Goal: Transaction & Acquisition: Purchase product/service

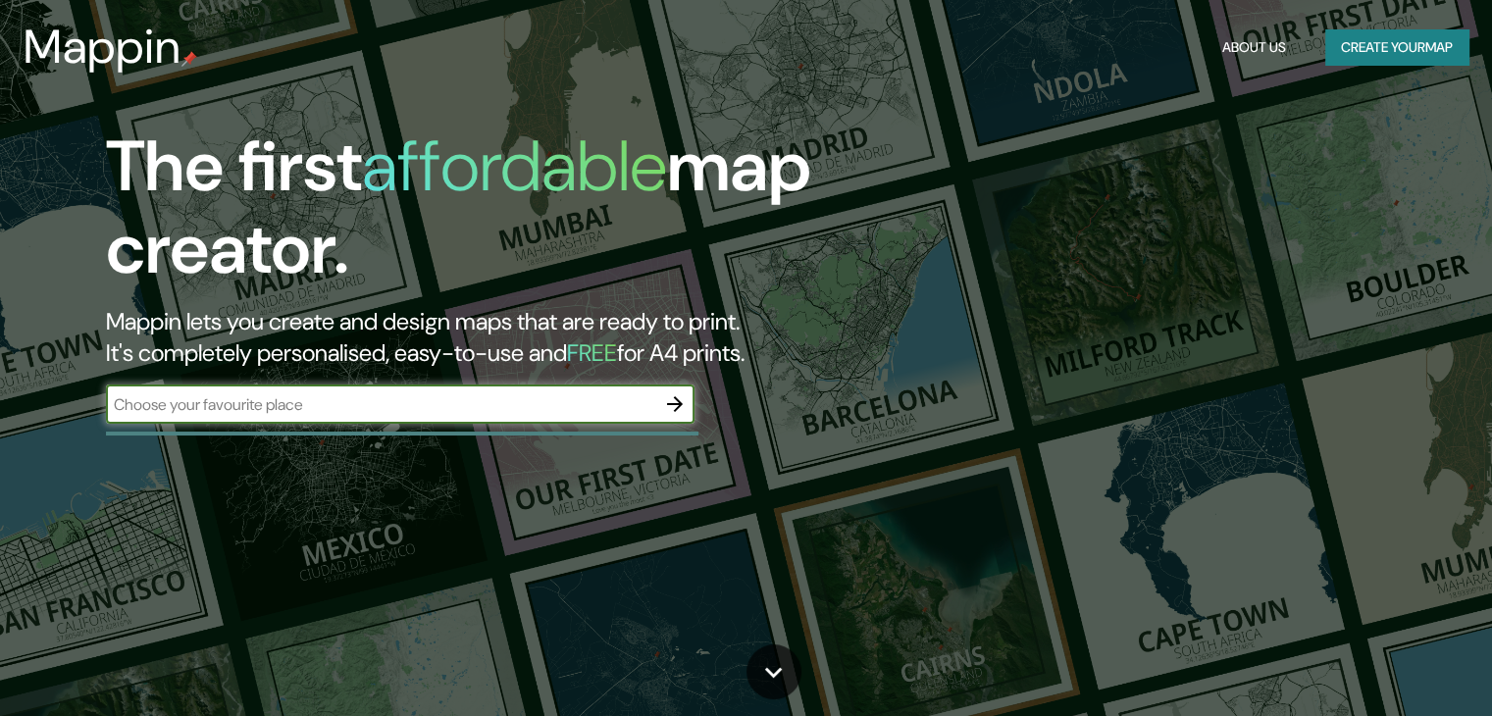
click at [599, 400] on input "text" at bounding box center [380, 404] width 549 height 23
click at [393, 409] on input "text" at bounding box center [380, 404] width 549 height 23
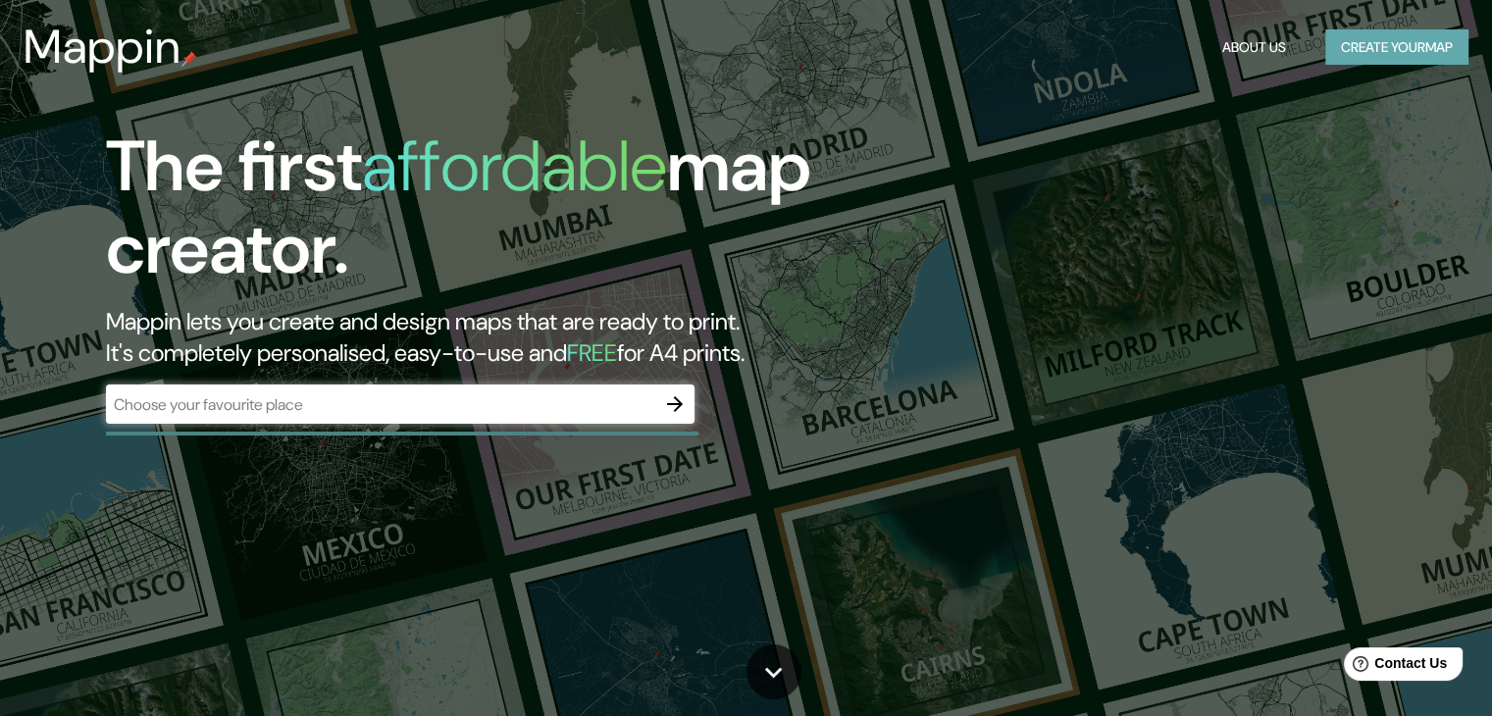
click at [1373, 53] on button "Create your map" at bounding box center [1396, 47] width 143 height 36
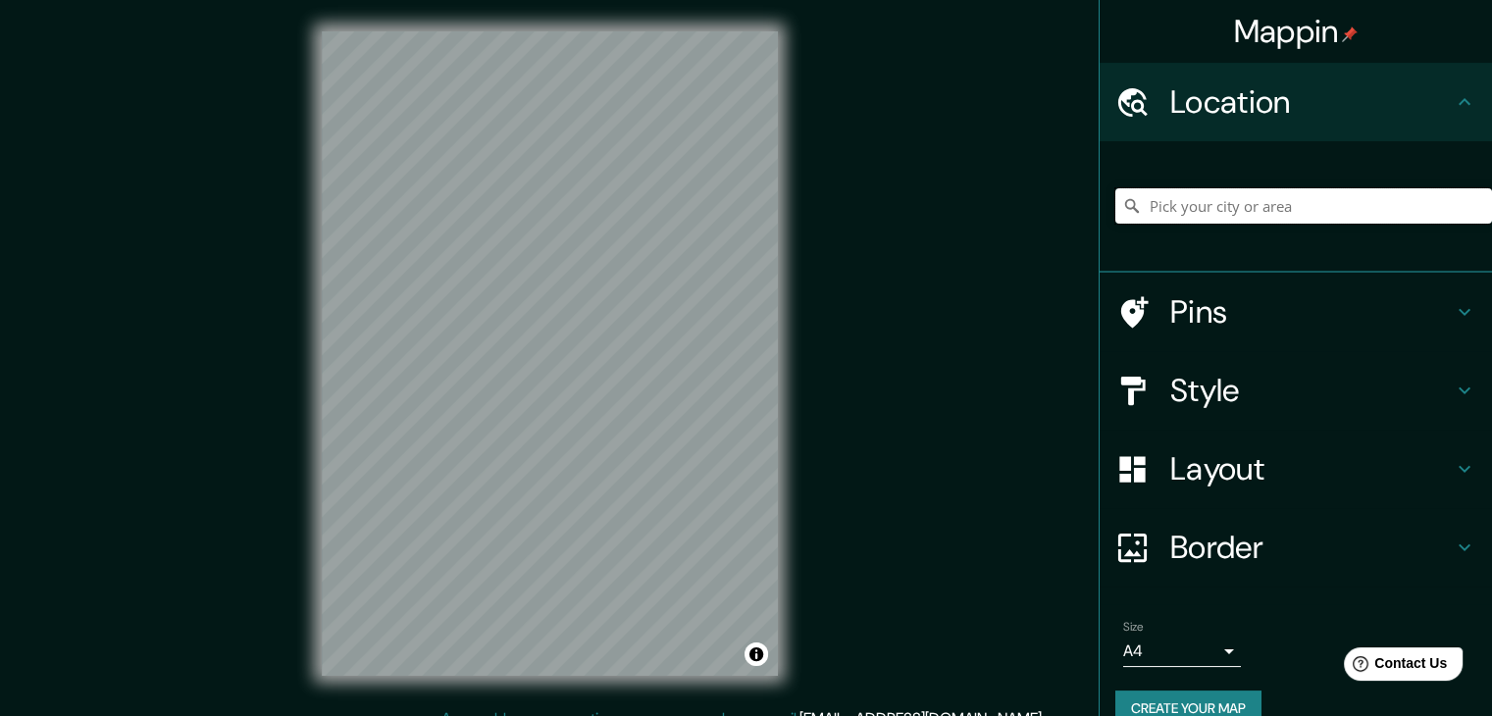
click at [1192, 210] on input "Pick your city or area" at bounding box center [1303, 205] width 377 height 35
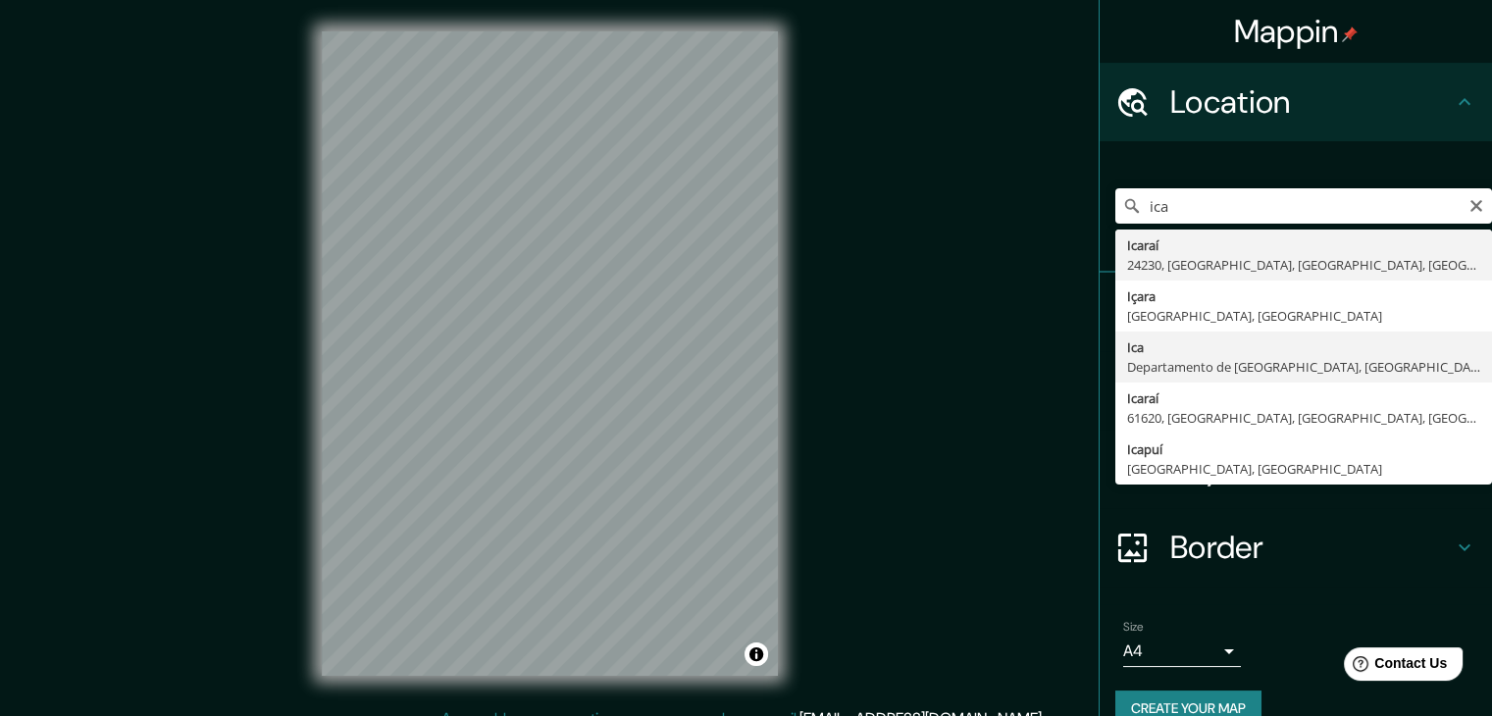
type input "Ica, [GEOGRAPHIC_DATA], [GEOGRAPHIC_DATA]"
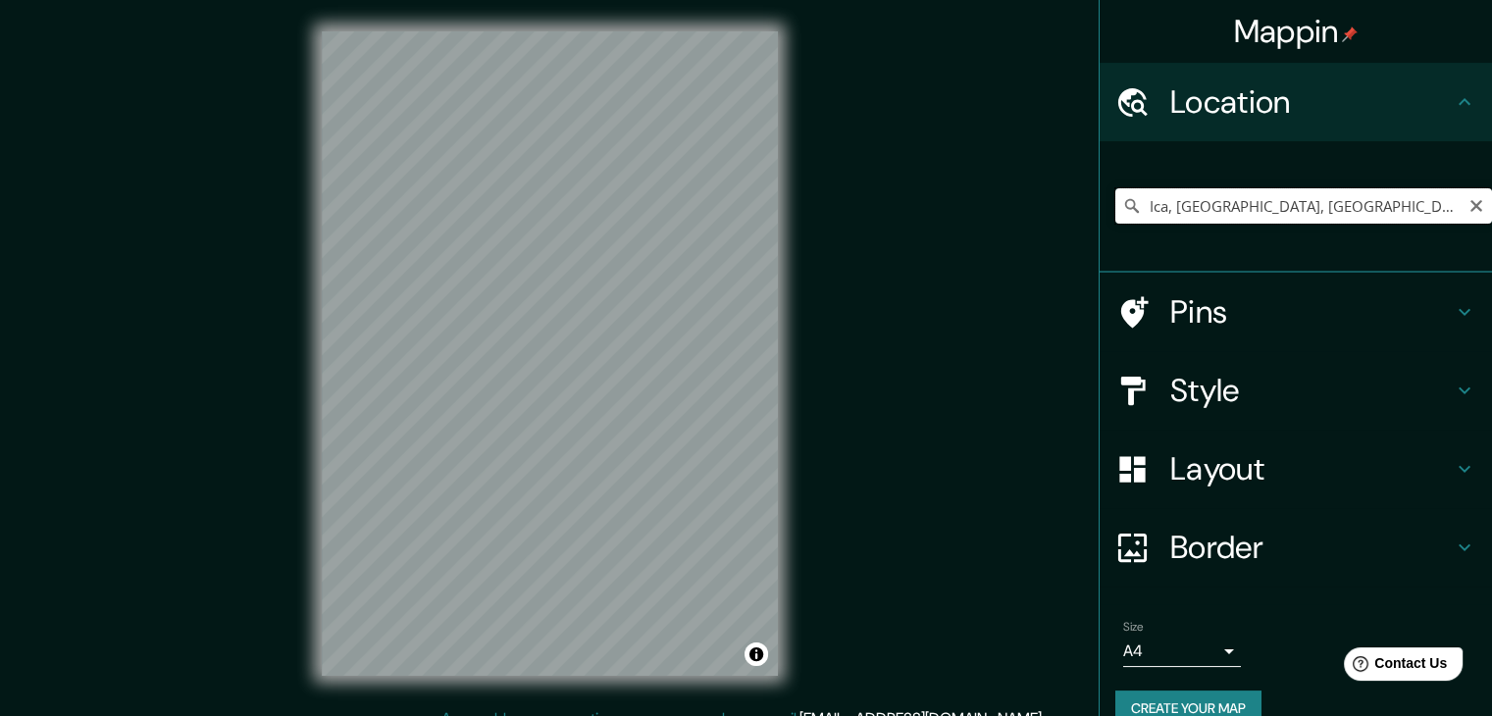
click at [1346, 209] on input "Ica, [GEOGRAPHIC_DATA], [GEOGRAPHIC_DATA]" at bounding box center [1303, 205] width 377 height 35
click at [1469, 206] on icon "Clear" at bounding box center [1477, 206] width 16 height 16
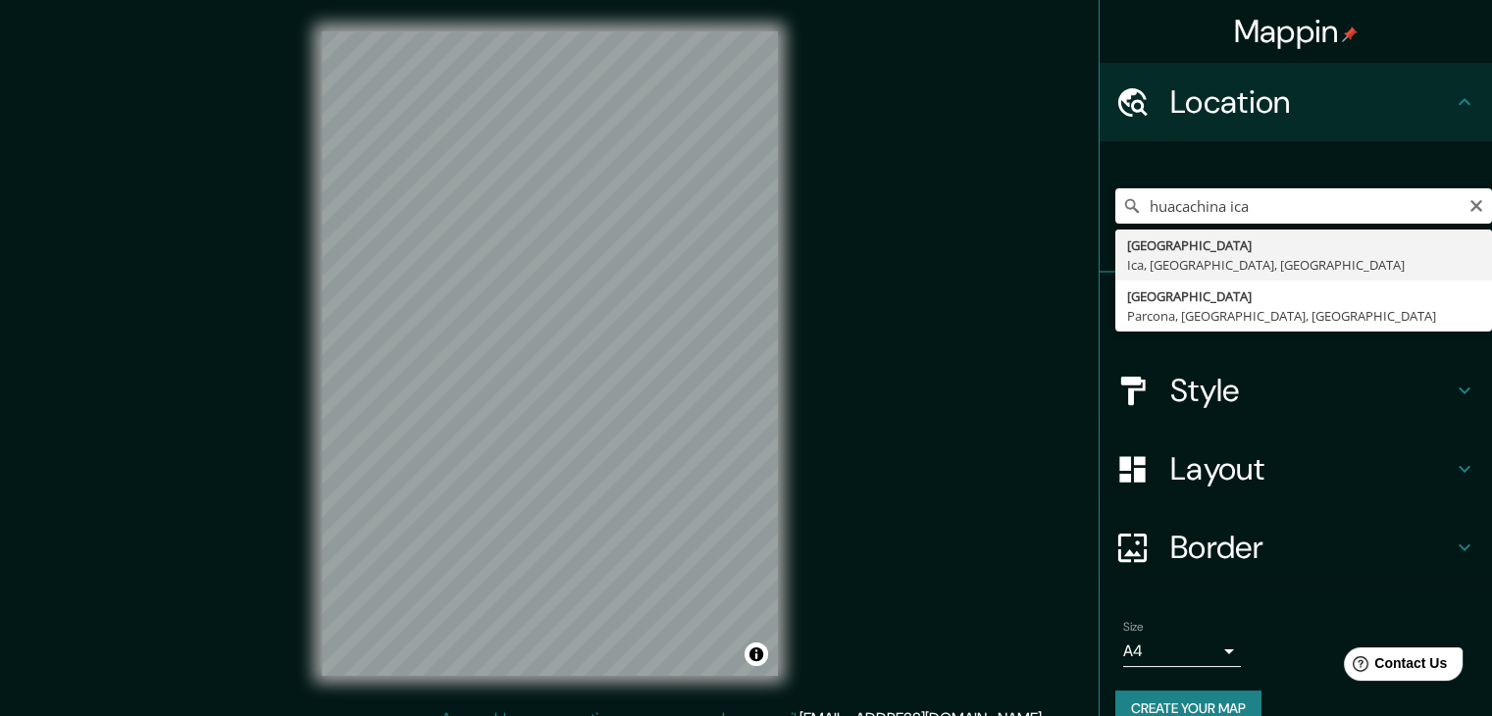
type input "Calle Huacachina, [GEOGRAPHIC_DATA], [GEOGRAPHIC_DATA], [GEOGRAPHIC_DATA]"
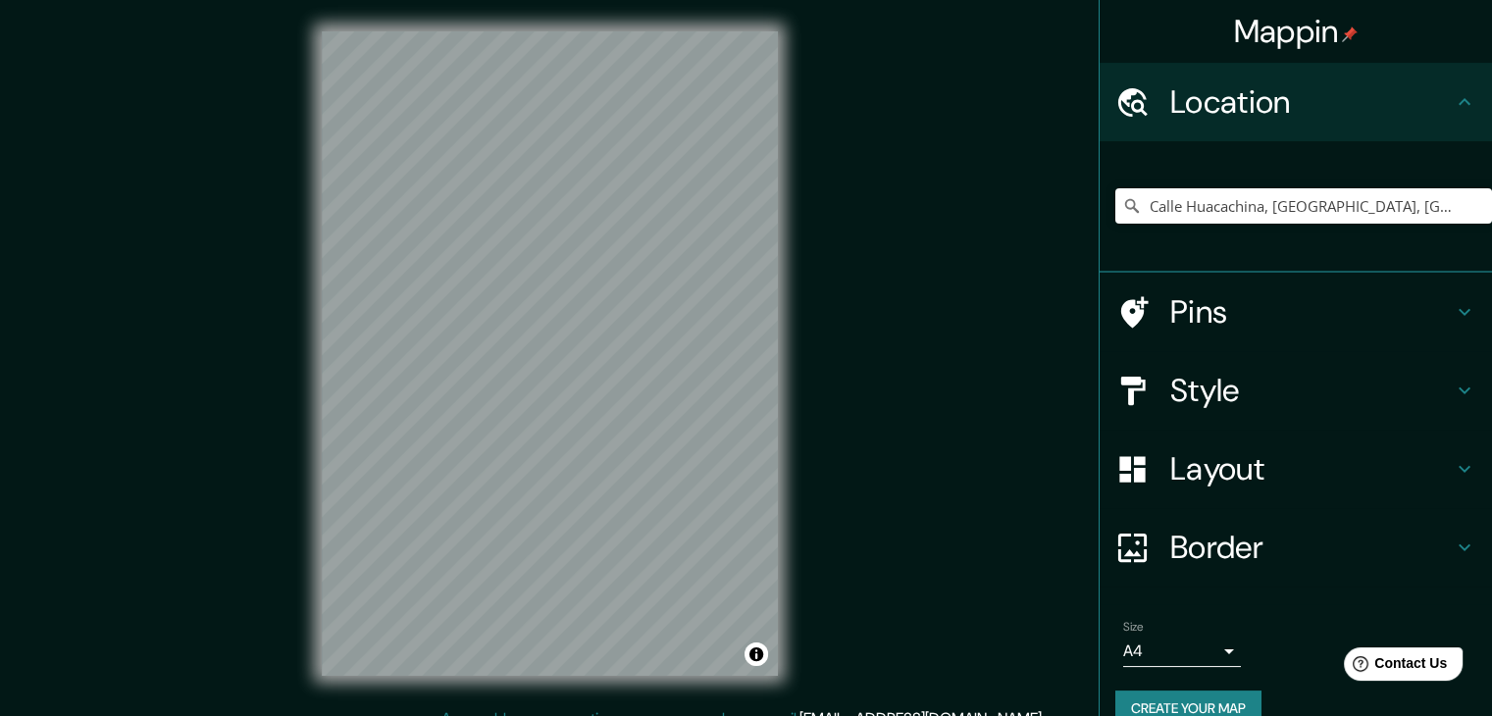
click at [1192, 253] on div "Calle Huacachina, [GEOGRAPHIC_DATA], [GEOGRAPHIC_DATA], [GEOGRAPHIC_DATA]" at bounding box center [1303, 206] width 377 height 98
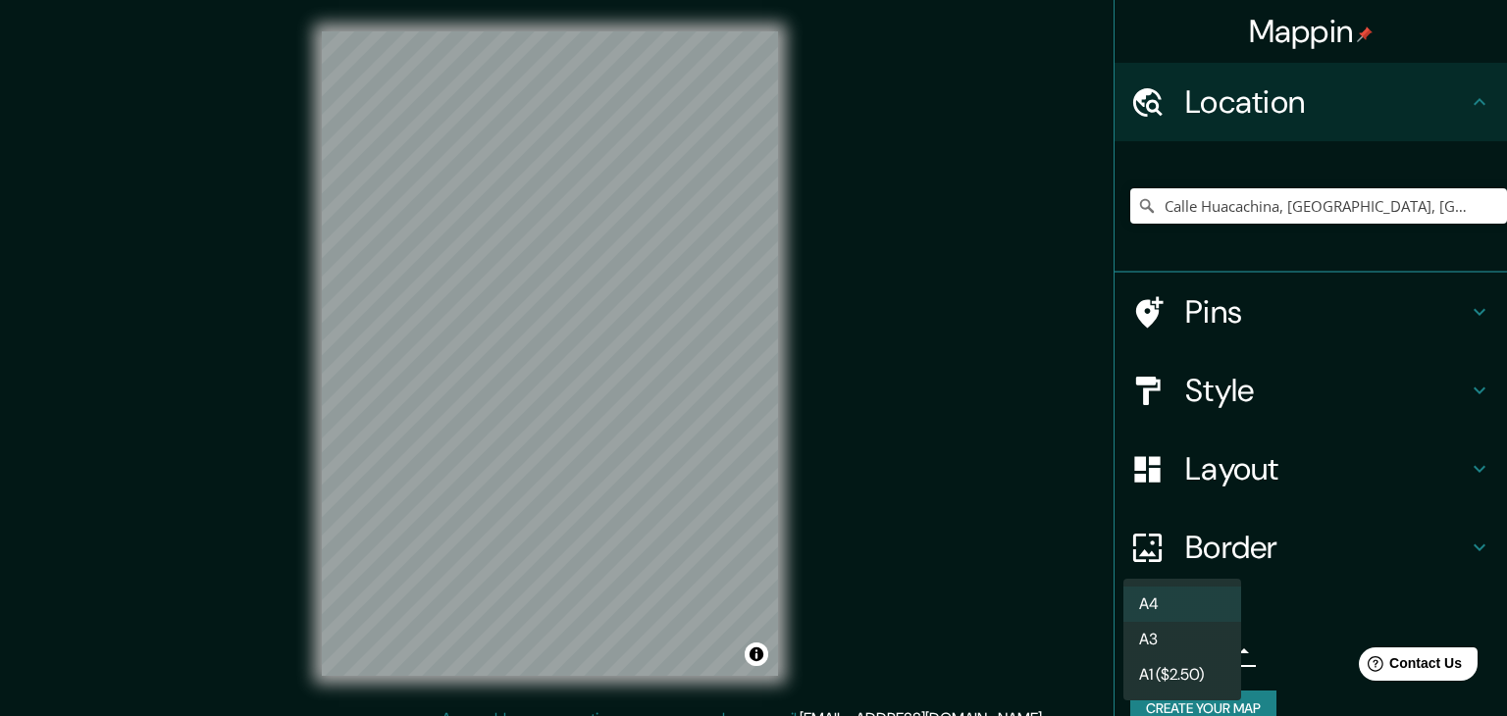
click at [1150, 644] on body "Mappin Location [GEOGRAPHIC_DATA], [GEOGRAPHIC_DATA], [GEOGRAPHIC_DATA], [GEOGR…" at bounding box center [753, 358] width 1507 height 716
click at [1163, 639] on li "A3" at bounding box center [1182, 639] width 118 height 35
type input "a4"
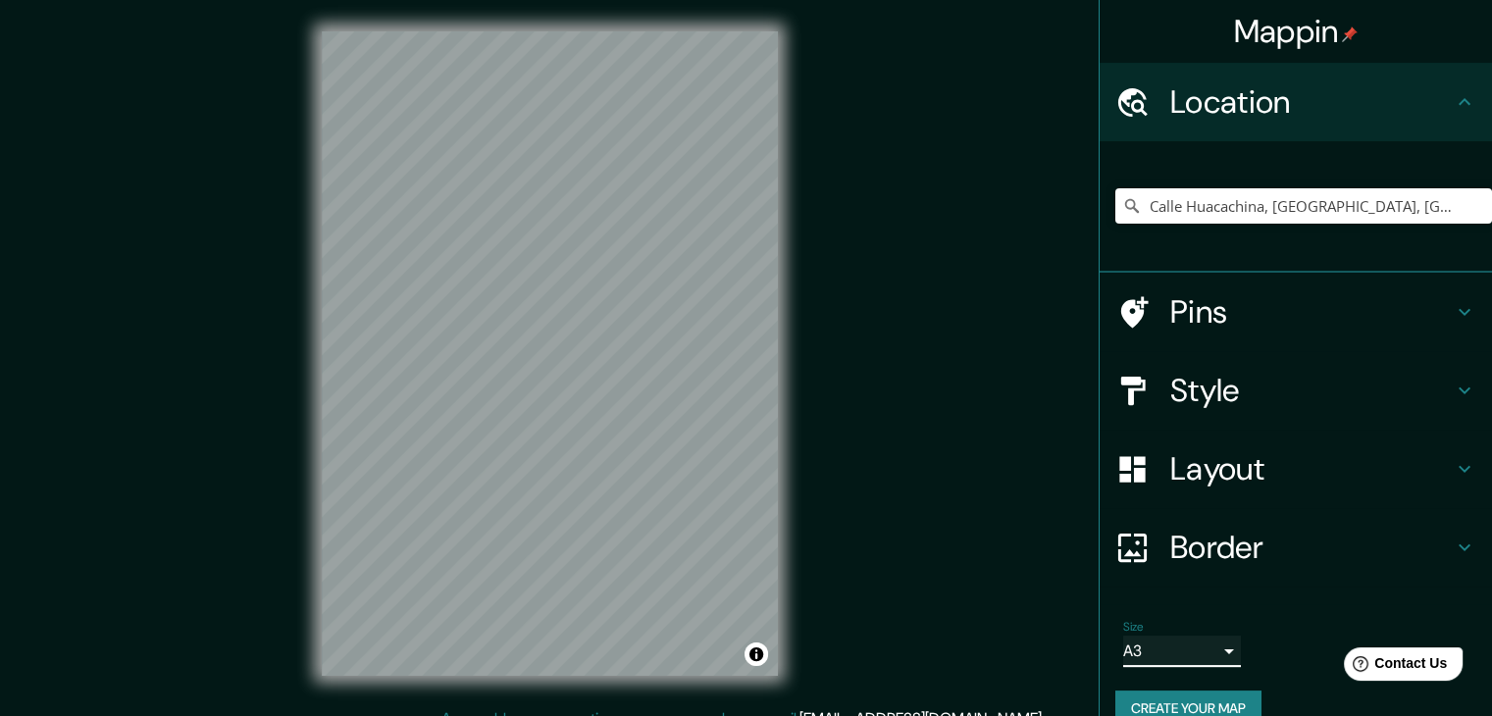
scroll to position [33, 0]
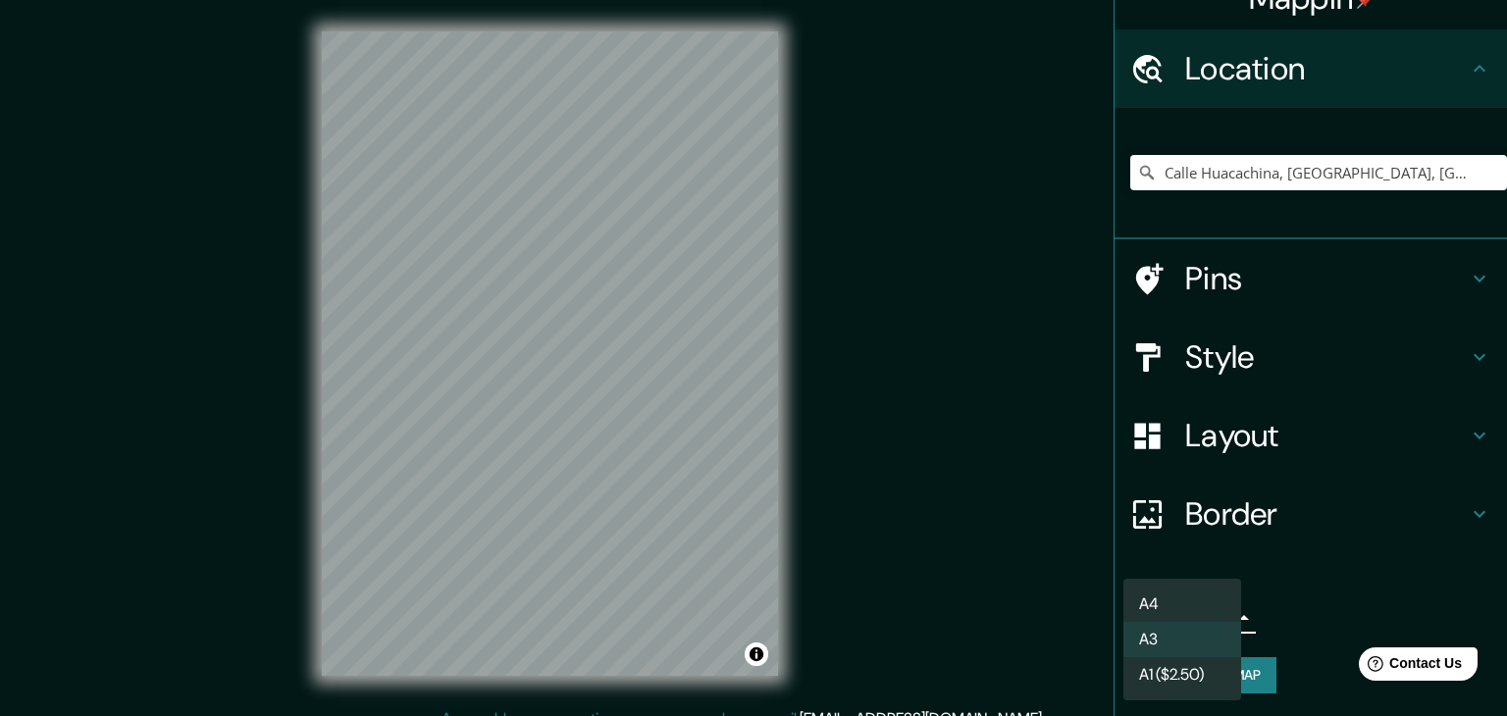
click at [1183, 627] on body "Mappin Location [GEOGRAPHIC_DATA], [GEOGRAPHIC_DATA], [GEOGRAPHIC_DATA], [GEOGR…" at bounding box center [753, 358] width 1507 height 716
click at [1179, 626] on li "A3" at bounding box center [1182, 639] width 118 height 35
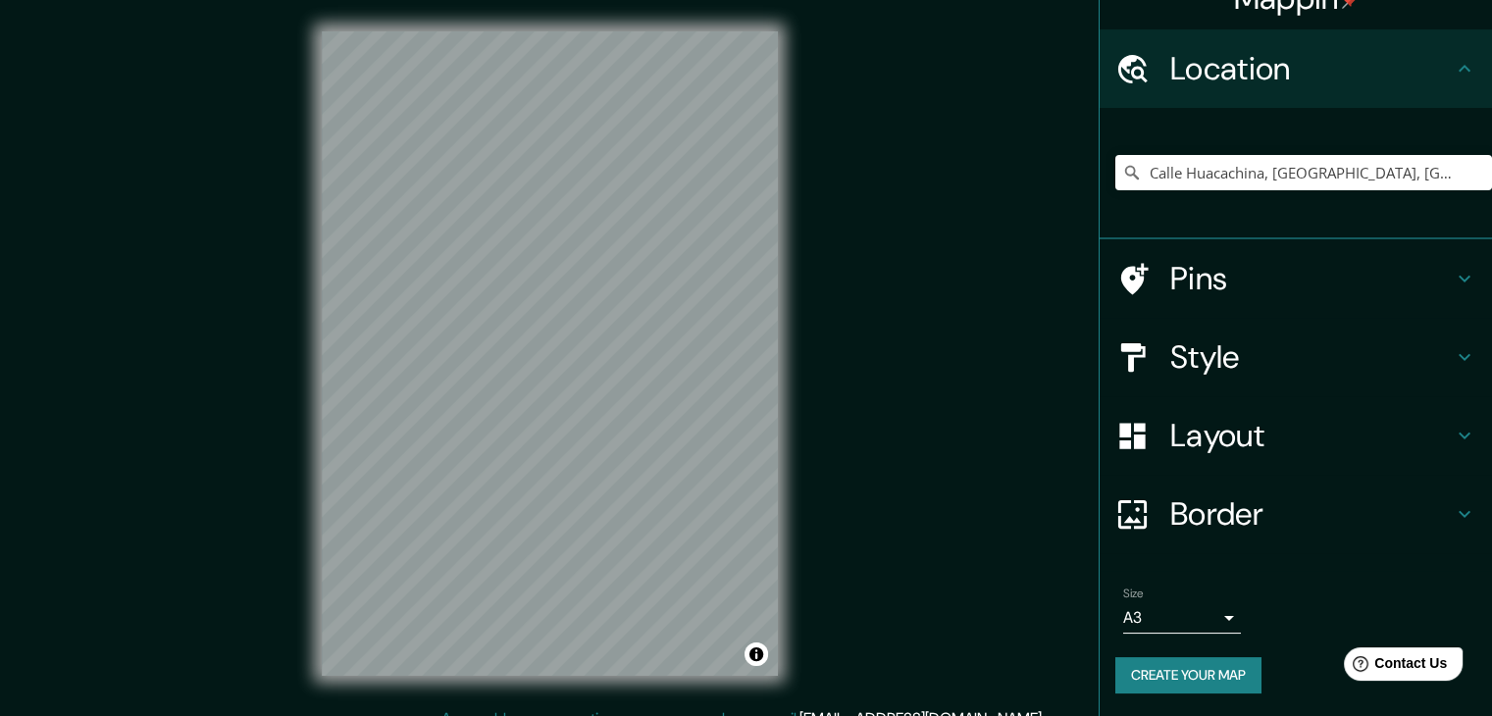
click at [1251, 377] on div "Style" at bounding box center [1296, 357] width 392 height 78
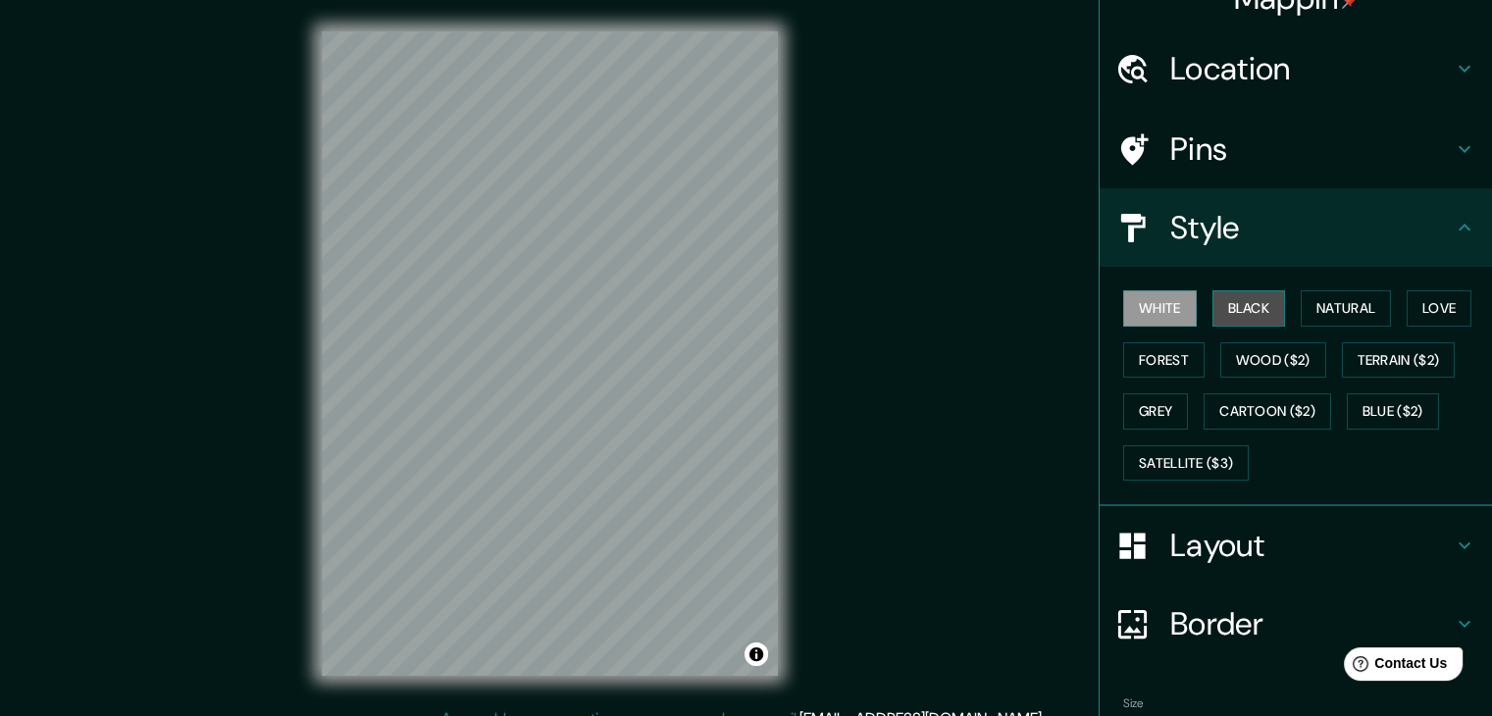
click at [1232, 307] on button "Black" at bounding box center [1250, 308] width 74 height 36
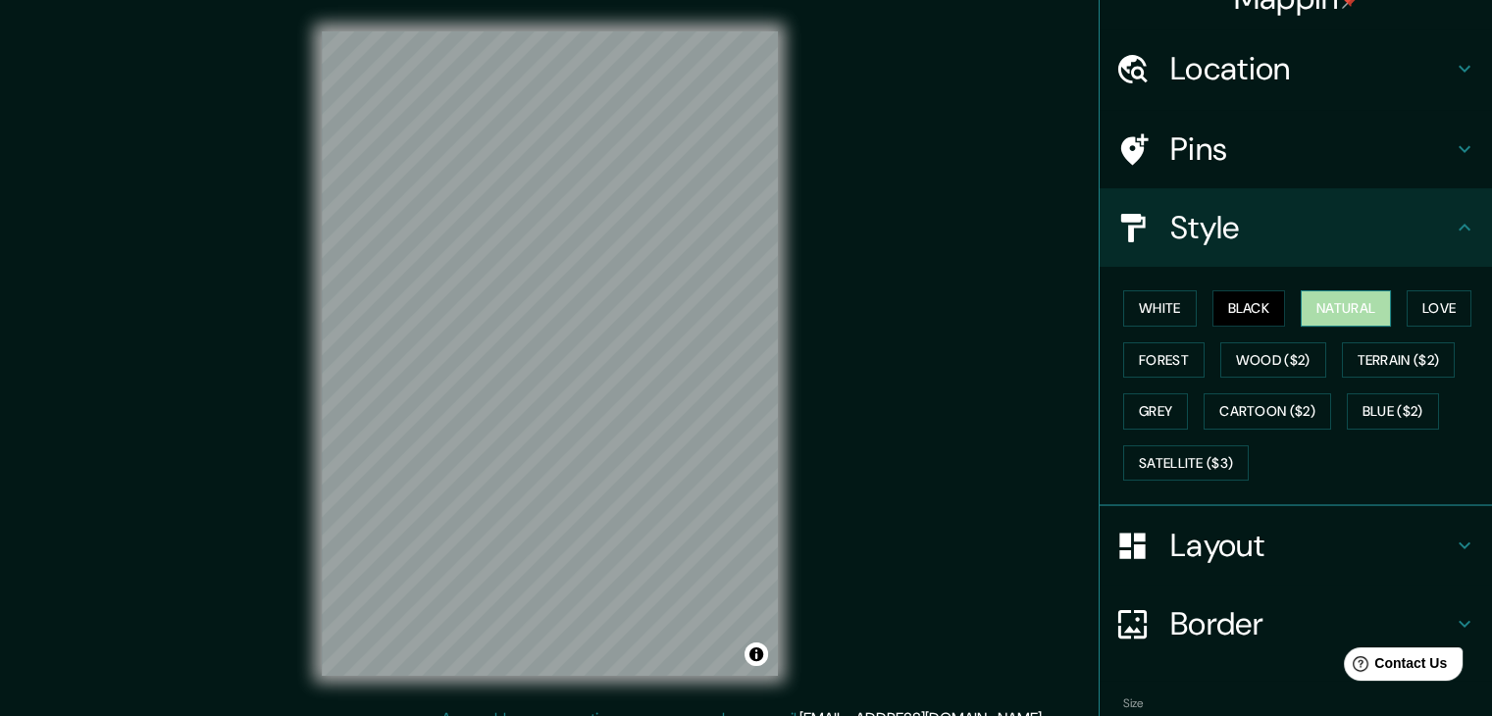
click at [1329, 316] on button "Natural" at bounding box center [1346, 308] width 90 height 36
click at [1424, 316] on button "Love" at bounding box center [1439, 308] width 65 height 36
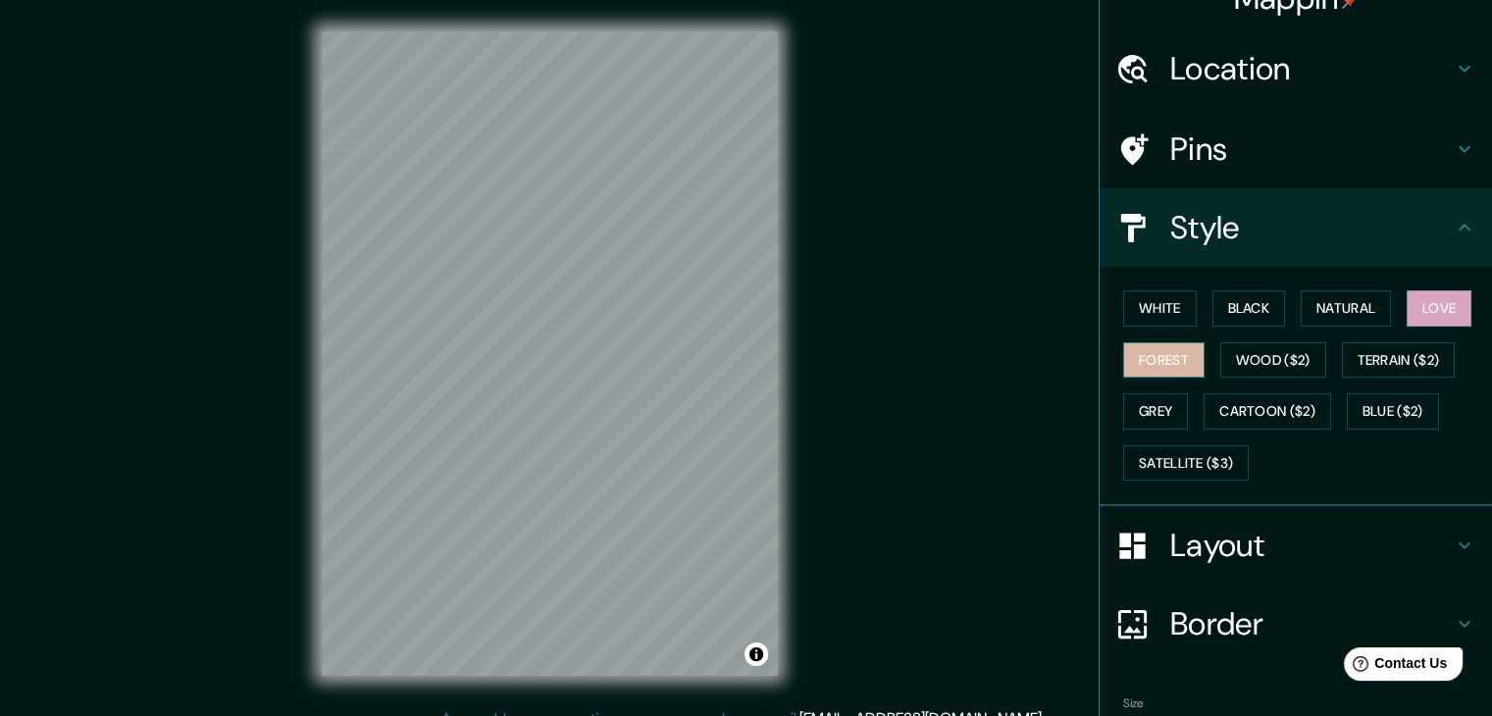
click at [1171, 354] on button "Forest" at bounding box center [1163, 360] width 81 height 36
click at [1125, 400] on button "Grey" at bounding box center [1155, 411] width 65 height 36
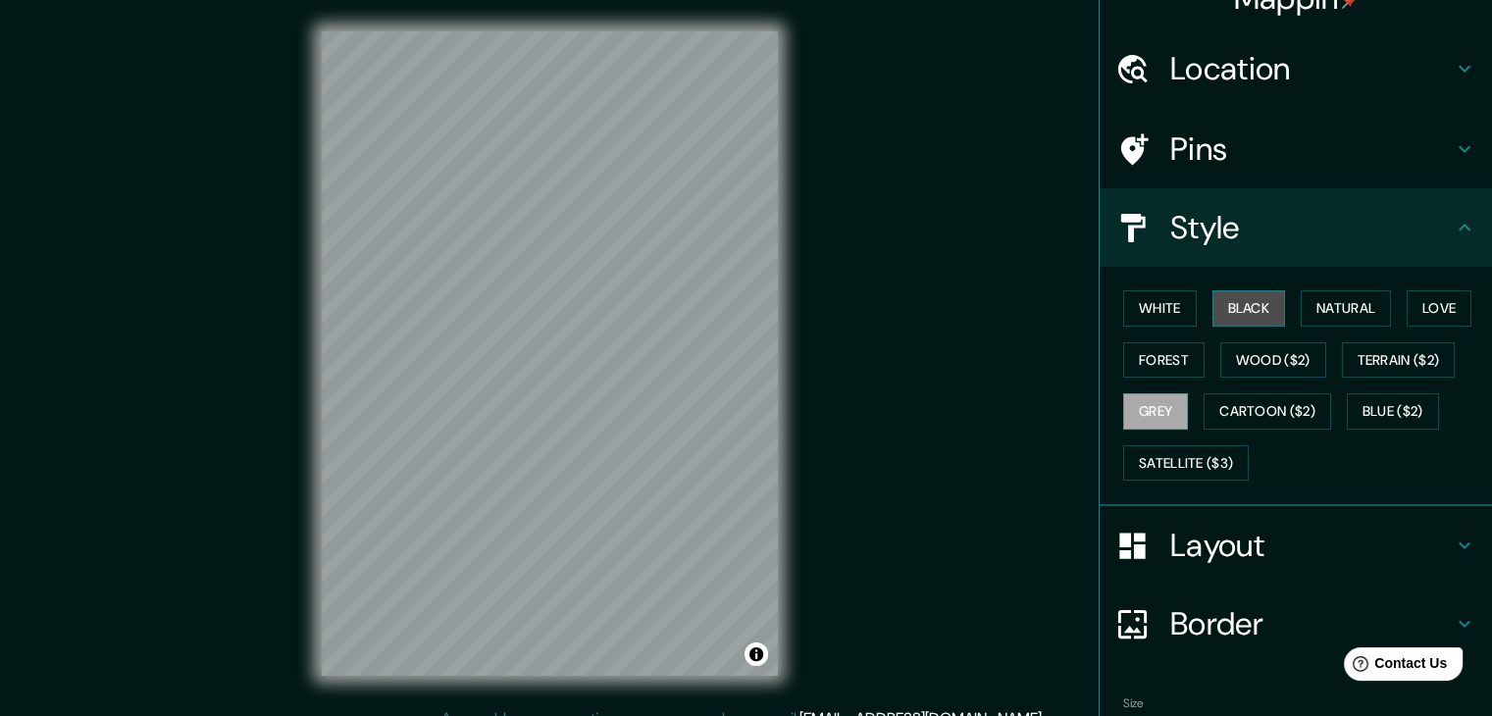
click at [1228, 310] on button "Black" at bounding box center [1250, 308] width 74 height 36
click at [1147, 303] on button "White" at bounding box center [1160, 308] width 74 height 36
click at [1228, 313] on button "Black" at bounding box center [1250, 308] width 74 height 36
click at [575, 351] on div at bounding box center [573, 350] width 16 height 16
click at [1322, 315] on button "Natural" at bounding box center [1346, 308] width 90 height 36
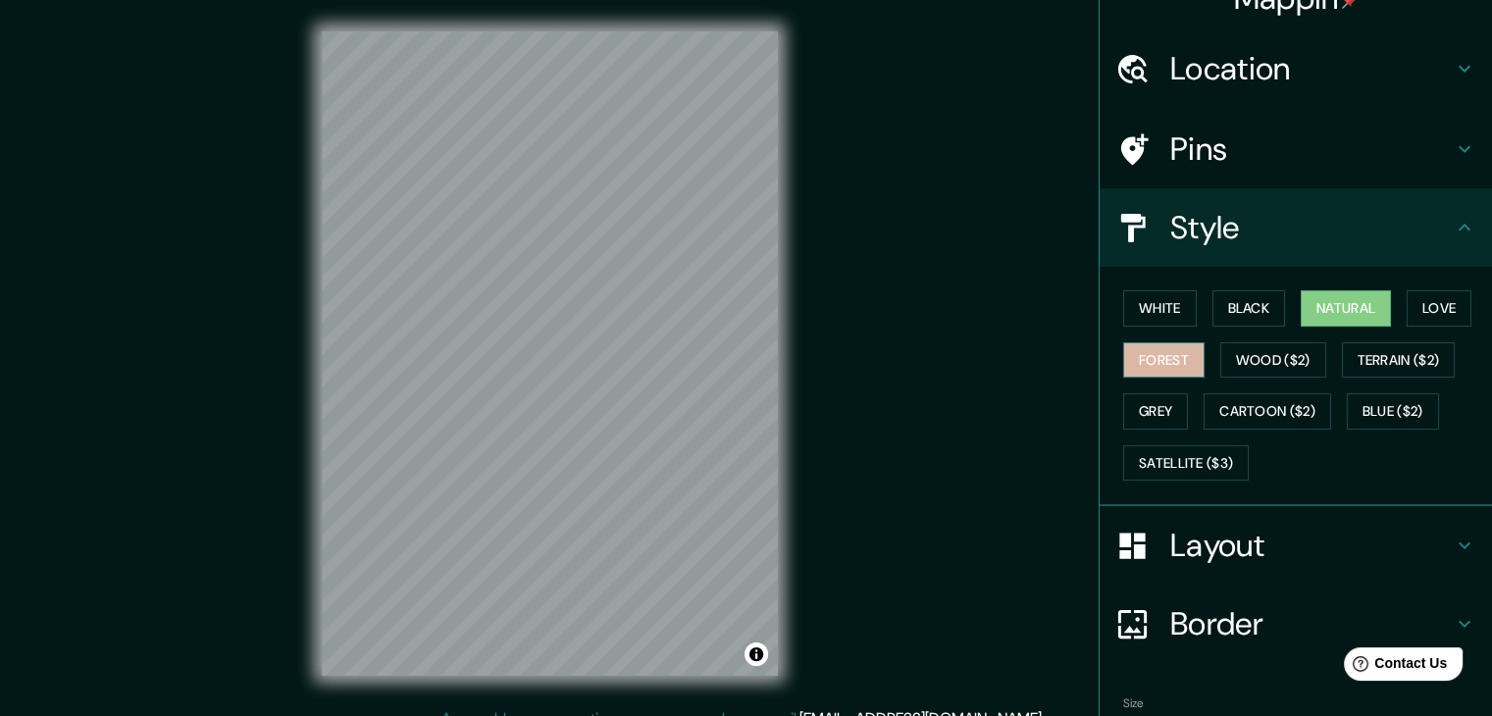
click at [1163, 352] on button "Forest" at bounding box center [1163, 360] width 81 height 36
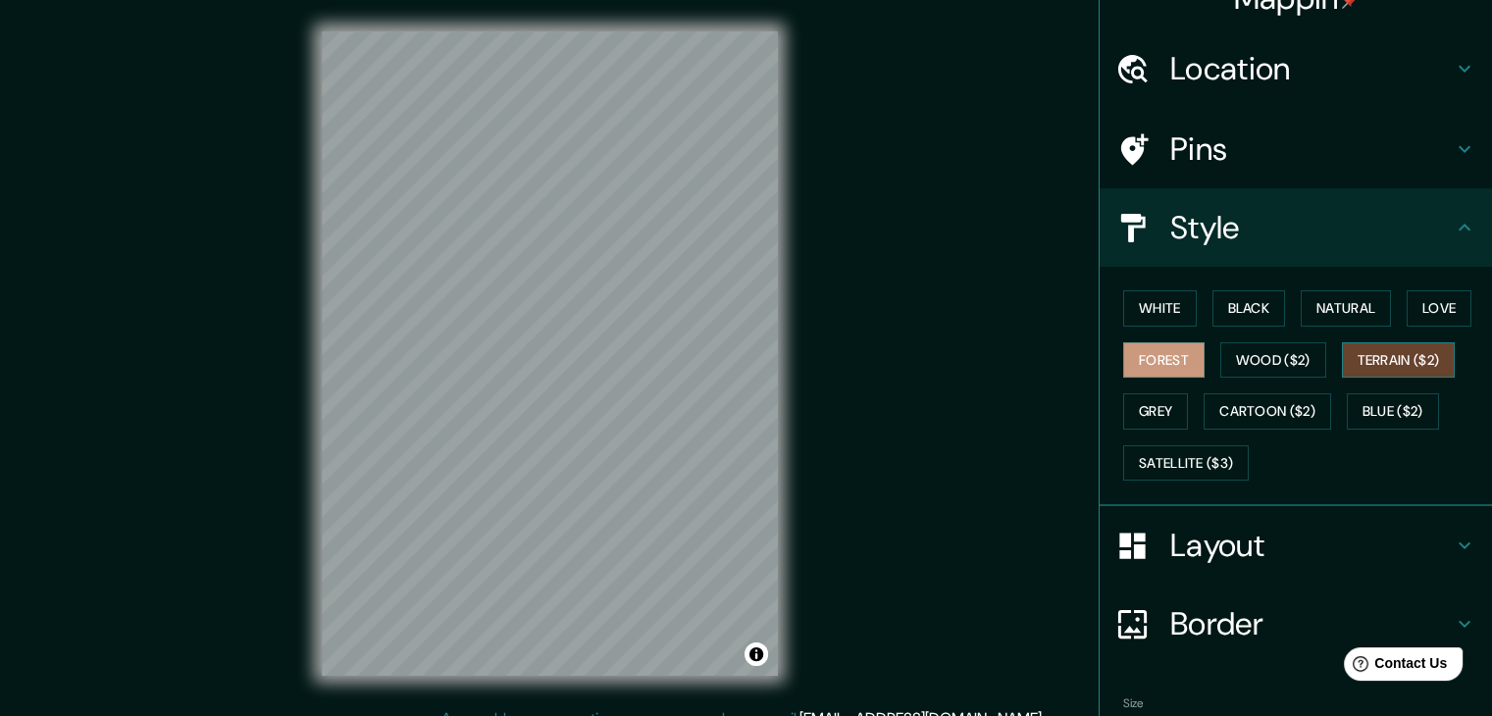
click at [1412, 348] on button "Terrain ($2)" at bounding box center [1399, 360] width 114 height 36
click at [1276, 411] on button "Cartoon ($2)" at bounding box center [1268, 411] width 128 height 36
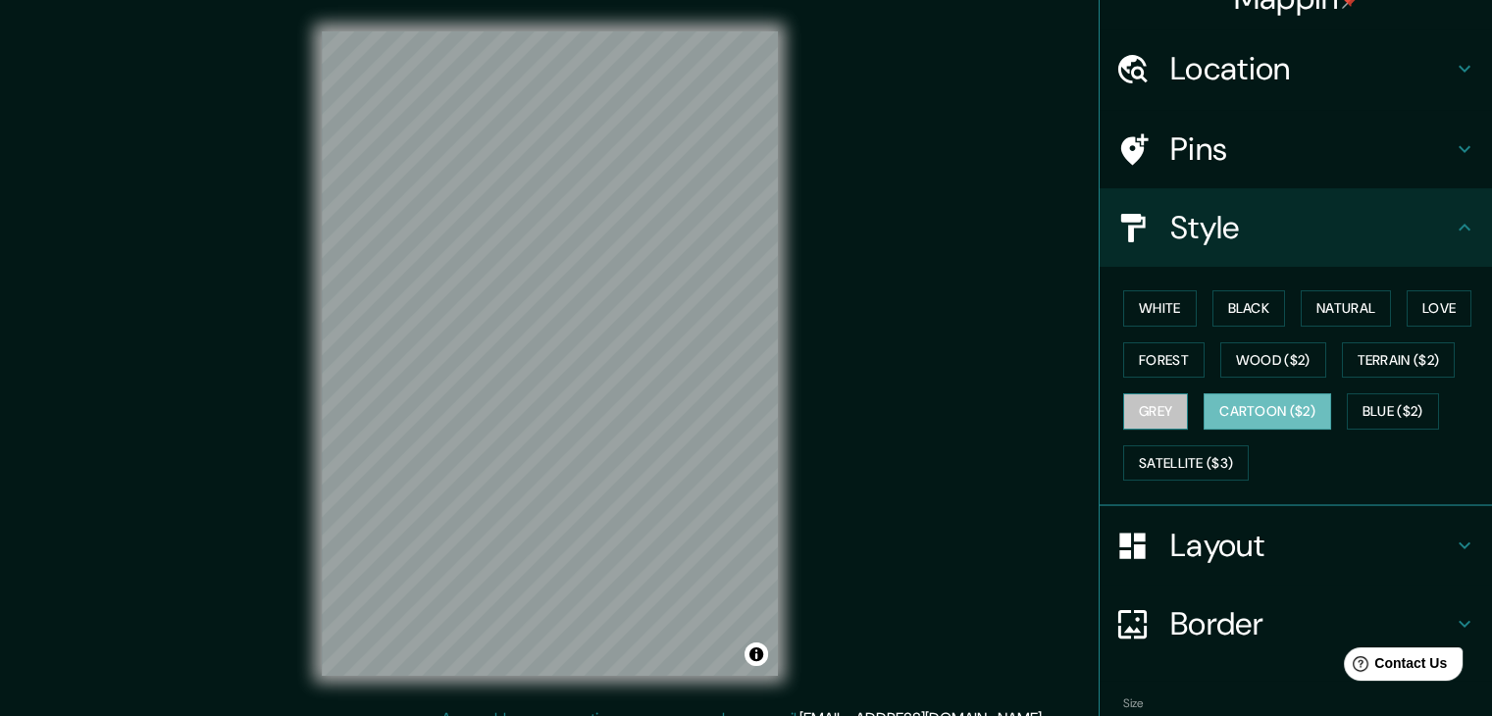
click at [1160, 397] on button "Grey" at bounding box center [1155, 411] width 65 height 36
click at [1149, 303] on button "White" at bounding box center [1160, 308] width 74 height 36
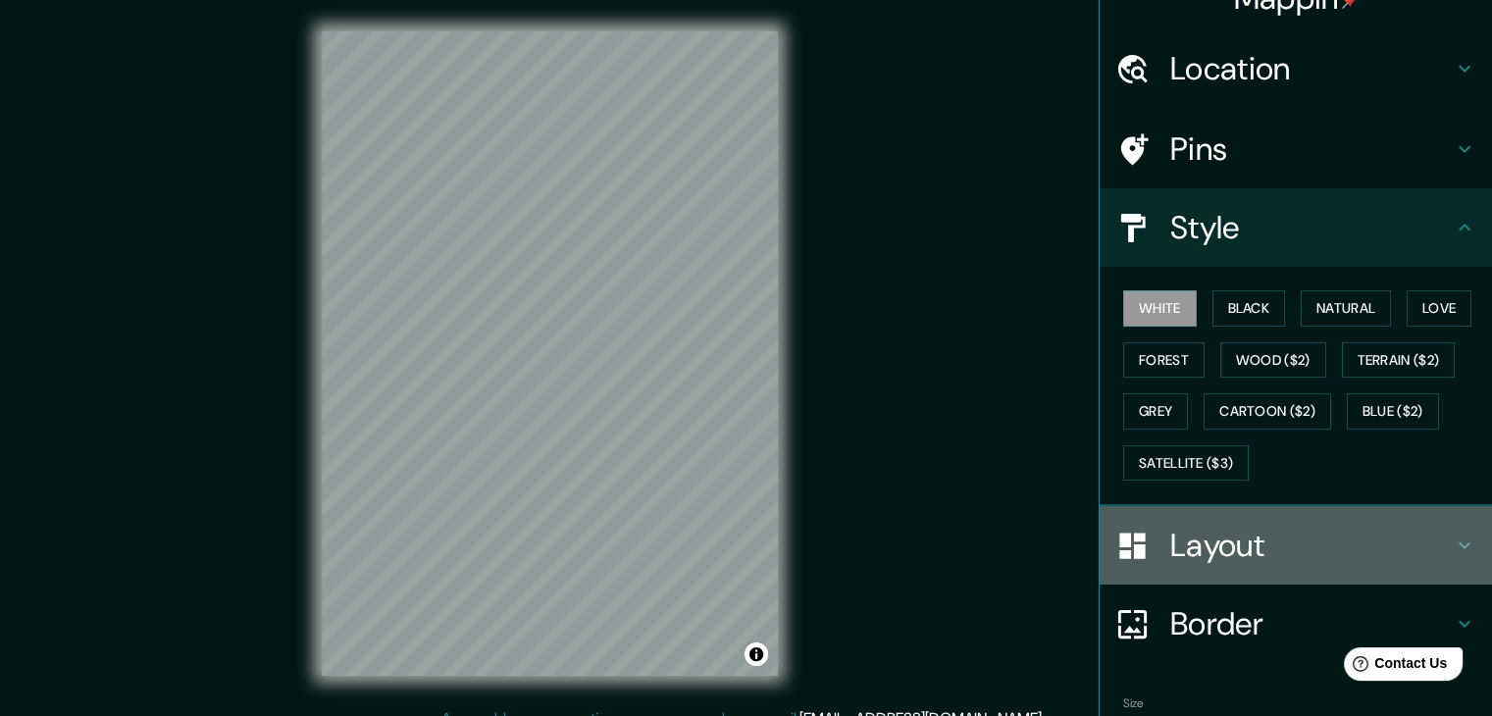
click at [1216, 566] on div "Layout" at bounding box center [1296, 545] width 392 height 78
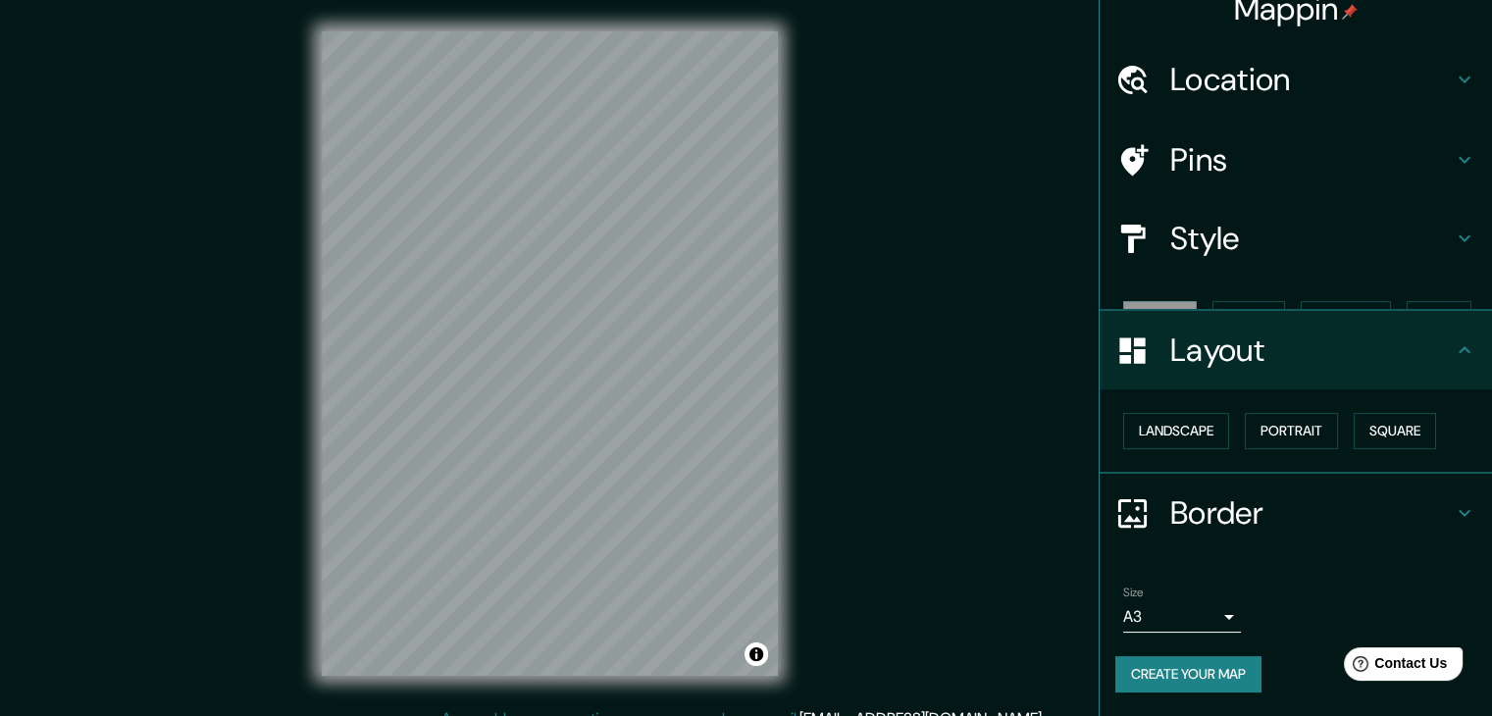
scroll to position [0, 0]
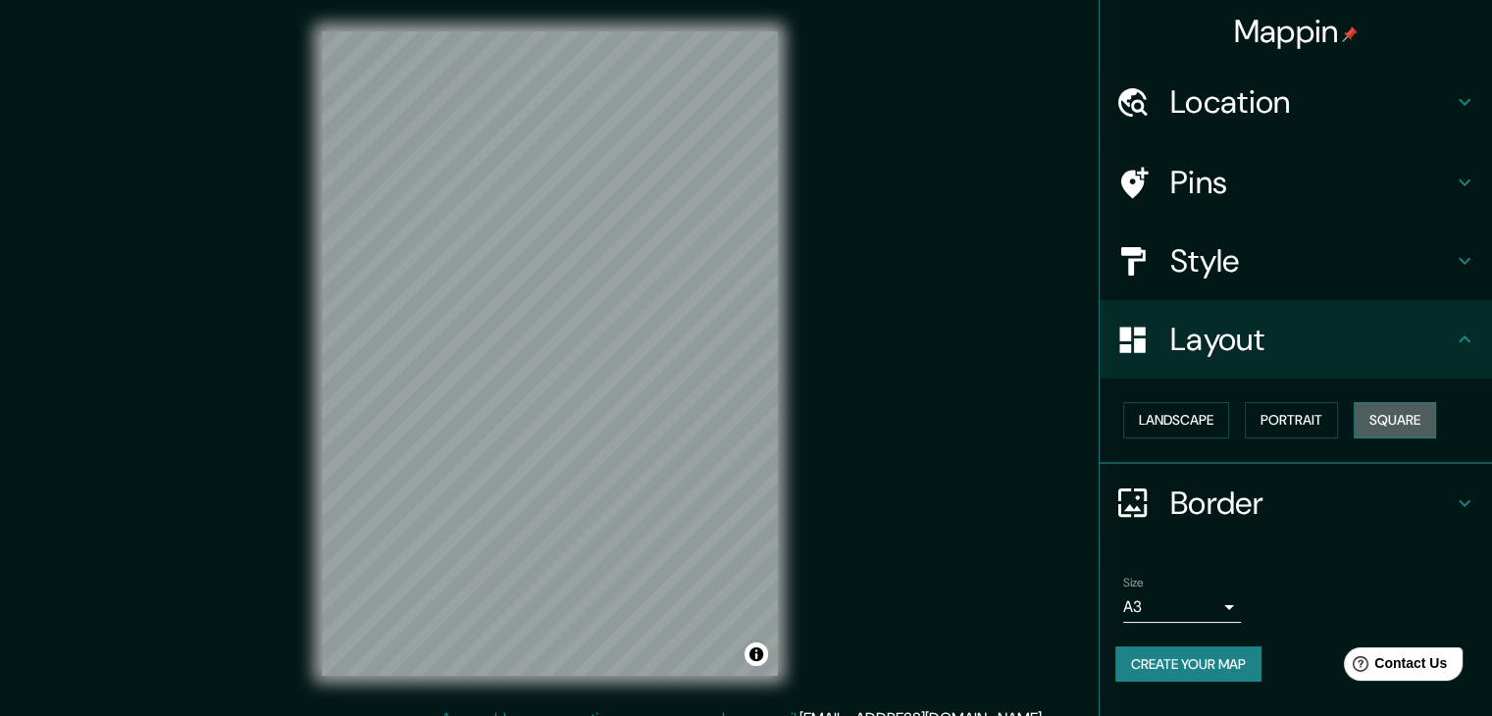
click at [1401, 418] on button "Square" at bounding box center [1395, 420] width 82 height 36
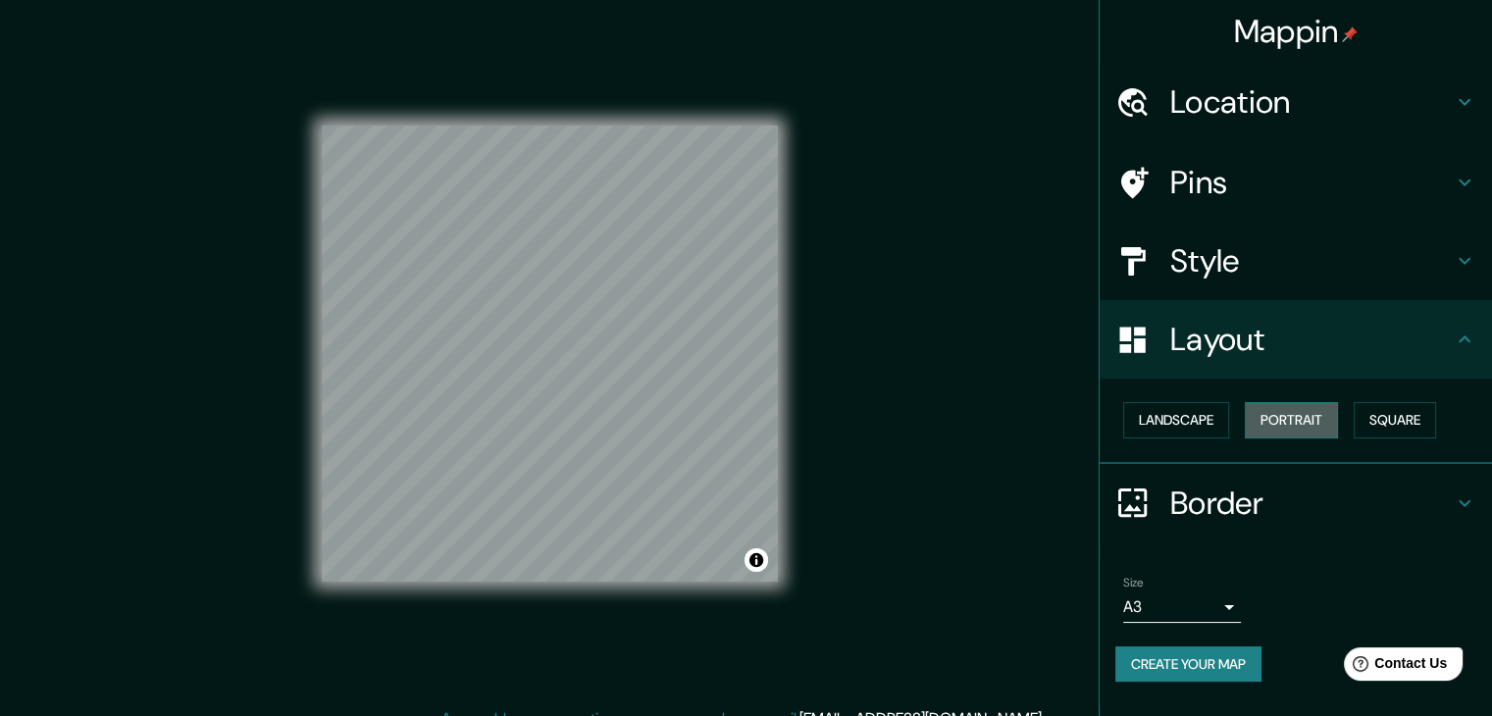
click at [1314, 414] on button "Portrait" at bounding box center [1291, 420] width 93 height 36
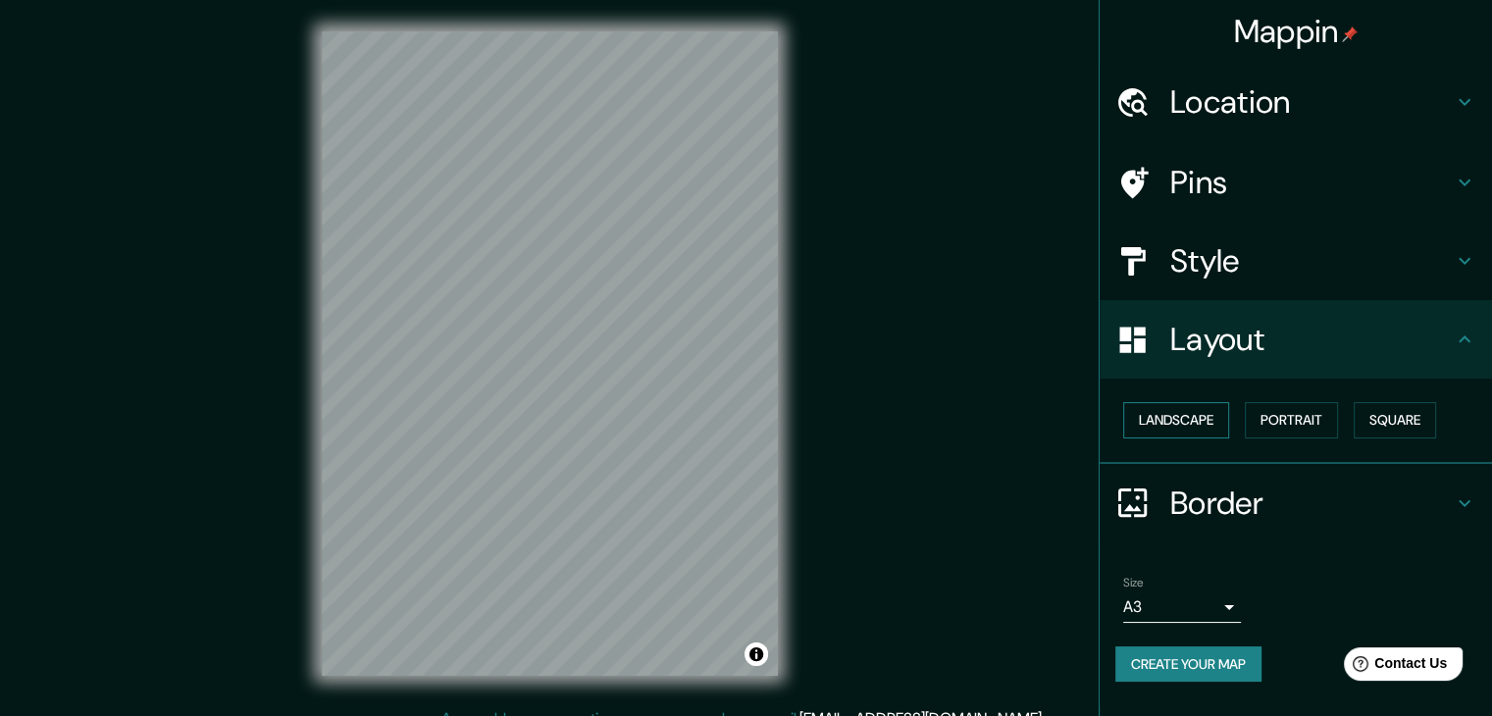
click at [1169, 429] on button "Landscape" at bounding box center [1176, 420] width 106 height 36
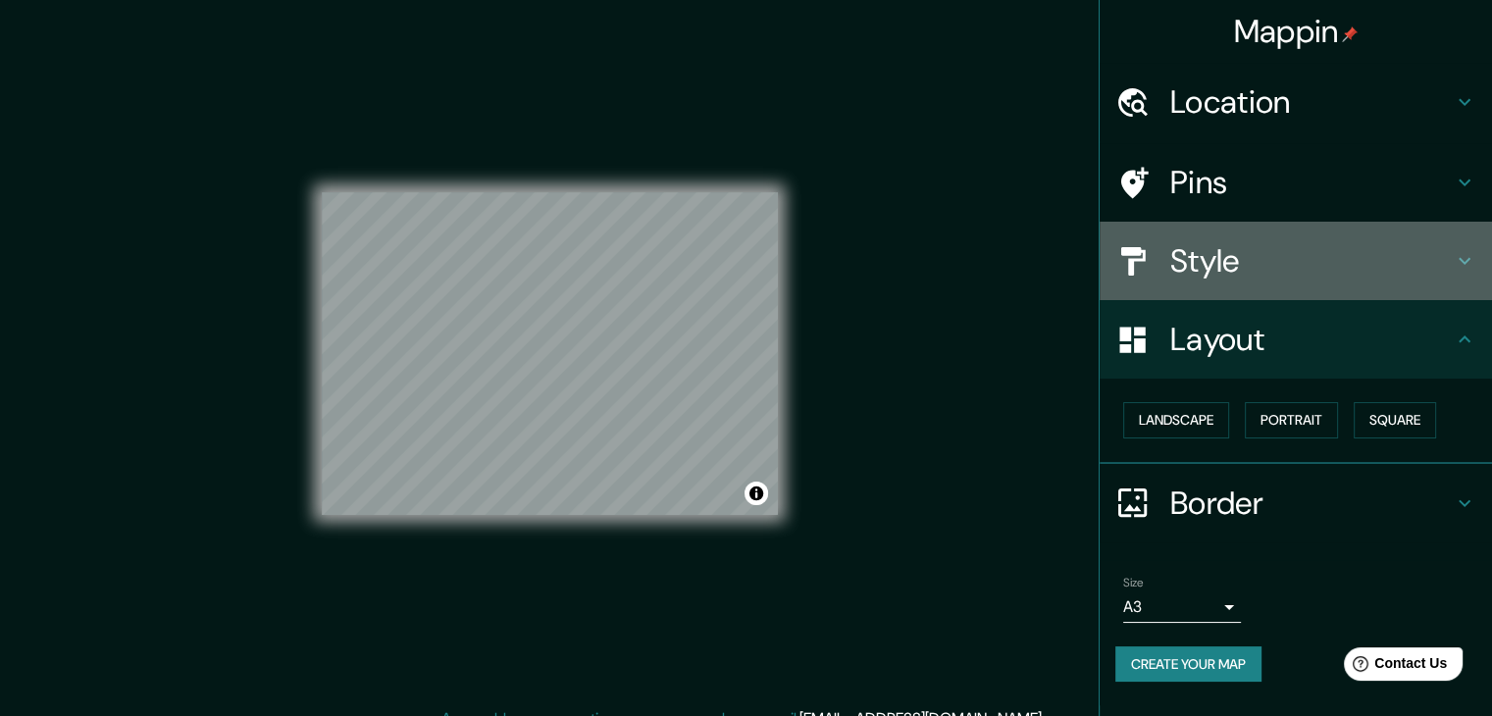
click at [1249, 253] on h4 "Style" at bounding box center [1311, 260] width 283 height 39
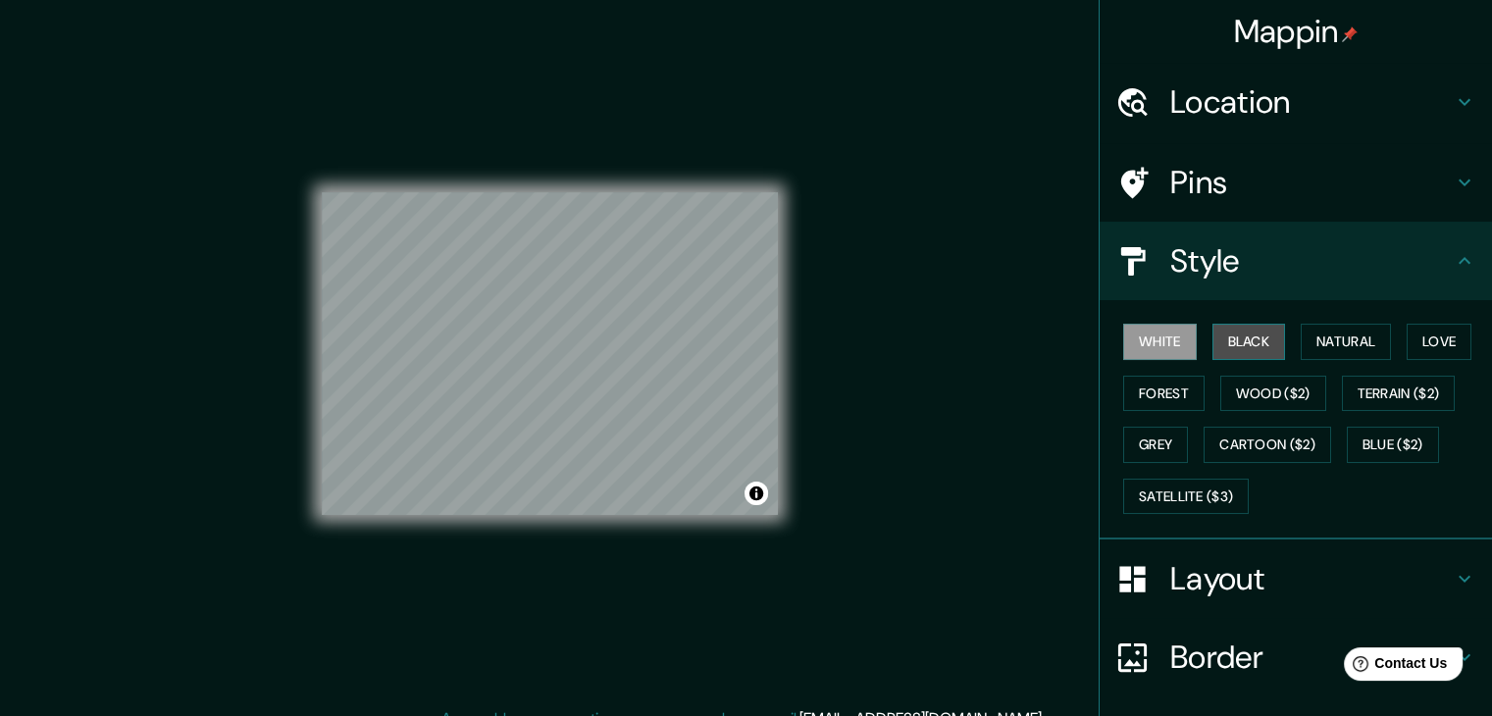
click at [1225, 336] on button "Black" at bounding box center [1250, 342] width 74 height 36
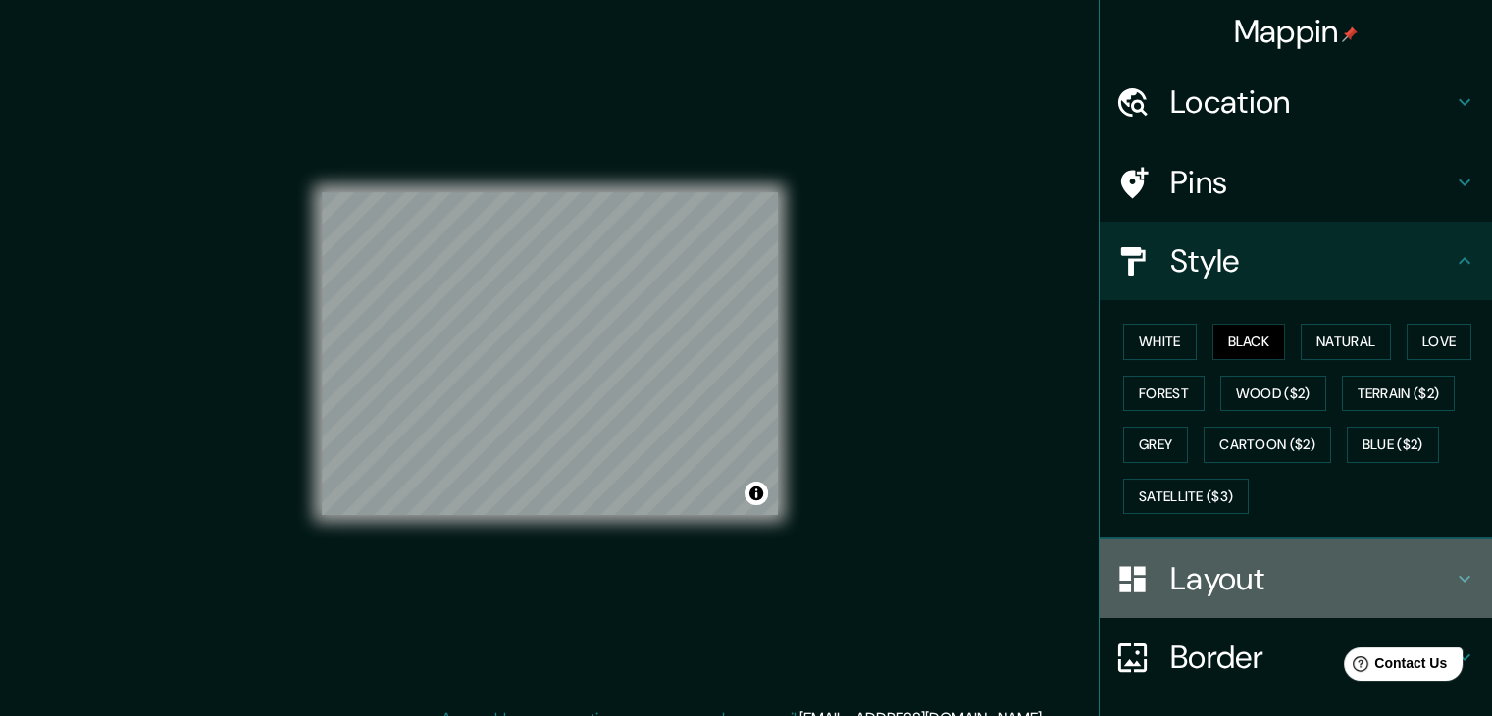
click at [1201, 570] on h4 "Layout" at bounding box center [1311, 578] width 283 height 39
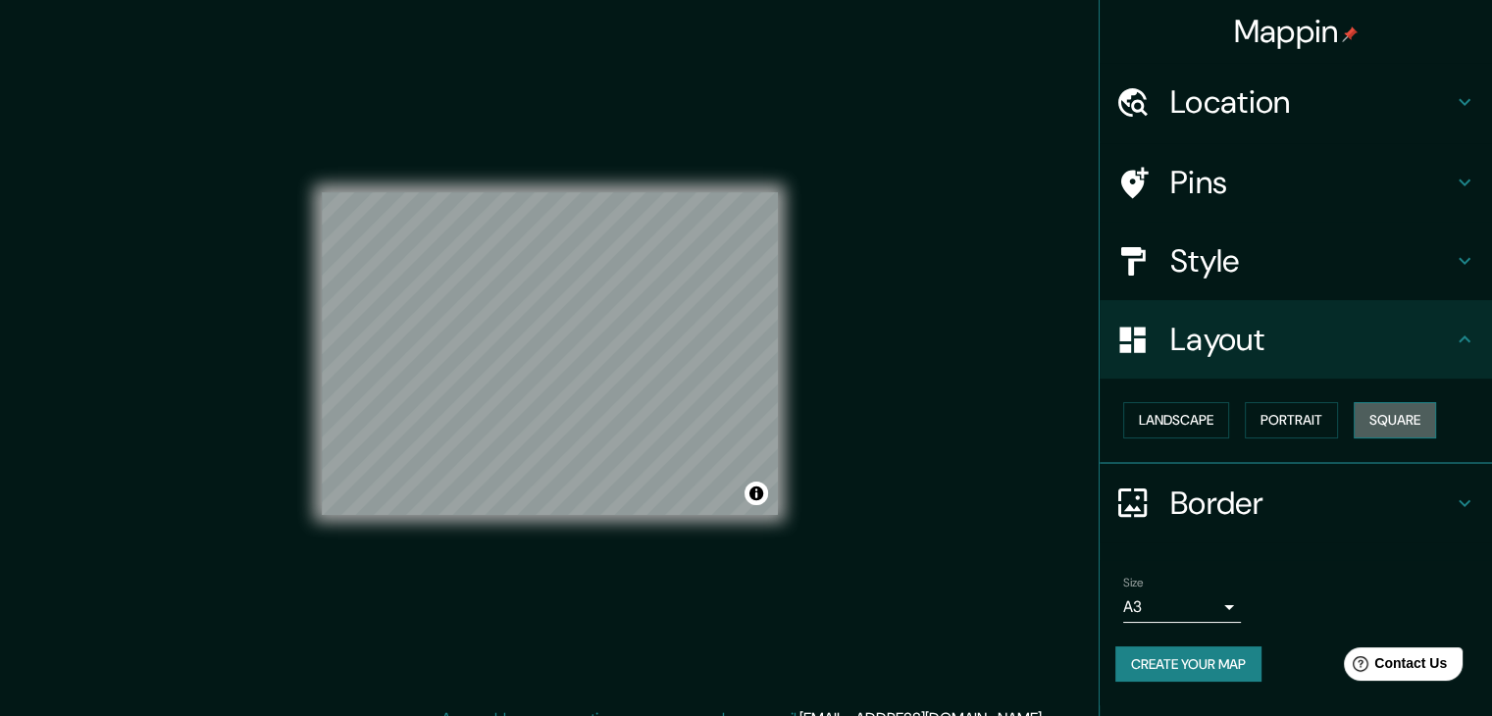
click at [1398, 416] on button "Square" at bounding box center [1395, 420] width 82 height 36
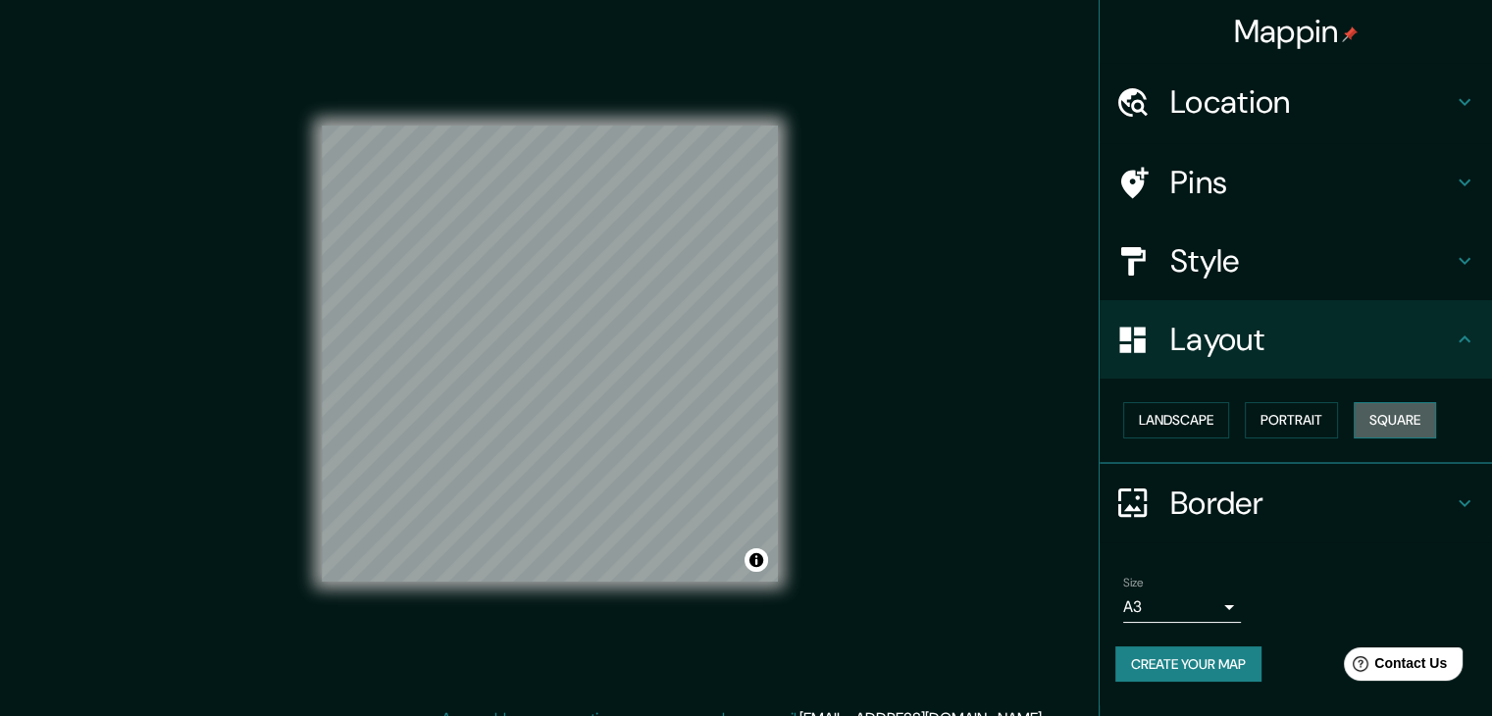
click at [1398, 416] on button "Square" at bounding box center [1395, 420] width 82 height 36
click at [1327, 417] on button "Portrait" at bounding box center [1291, 420] width 93 height 36
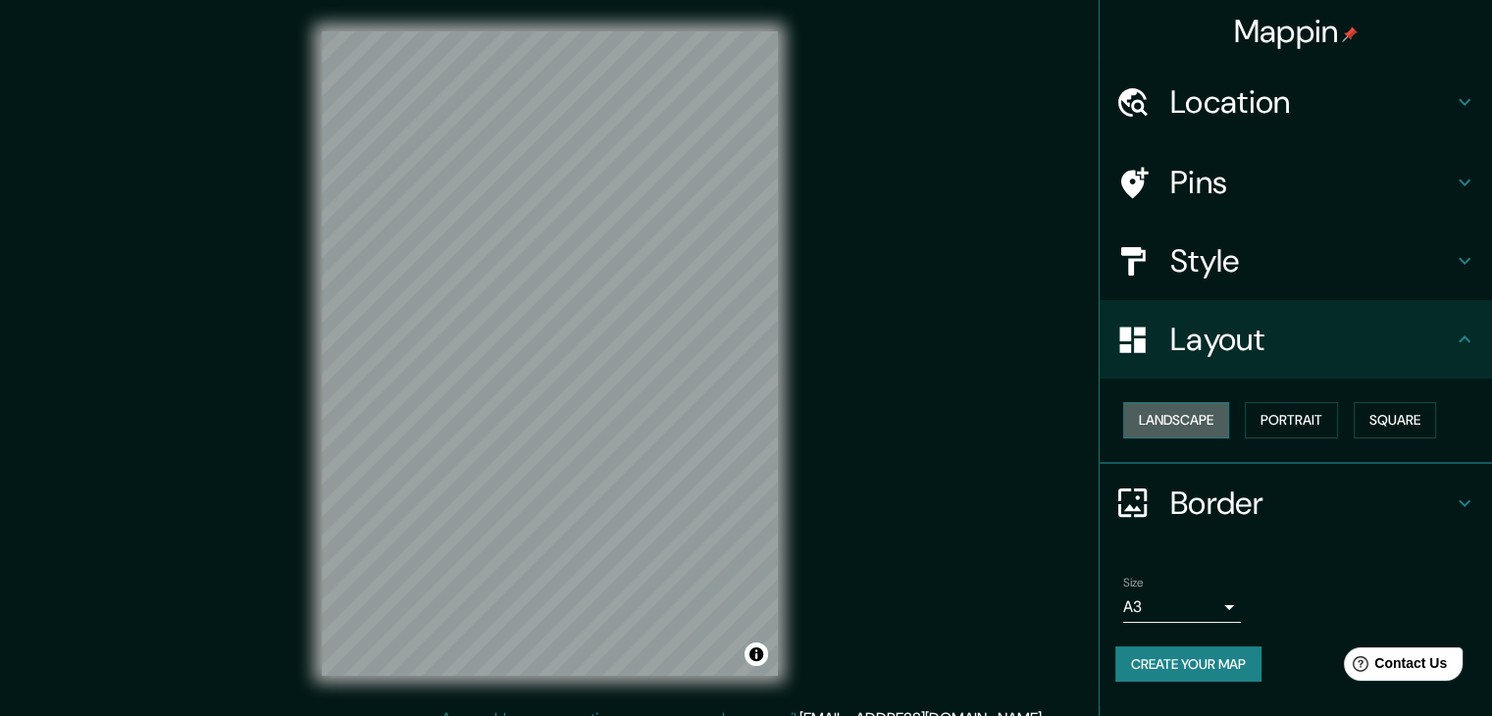
click at [1201, 410] on button "Landscape" at bounding box center [1176, 420] width 106 height 36
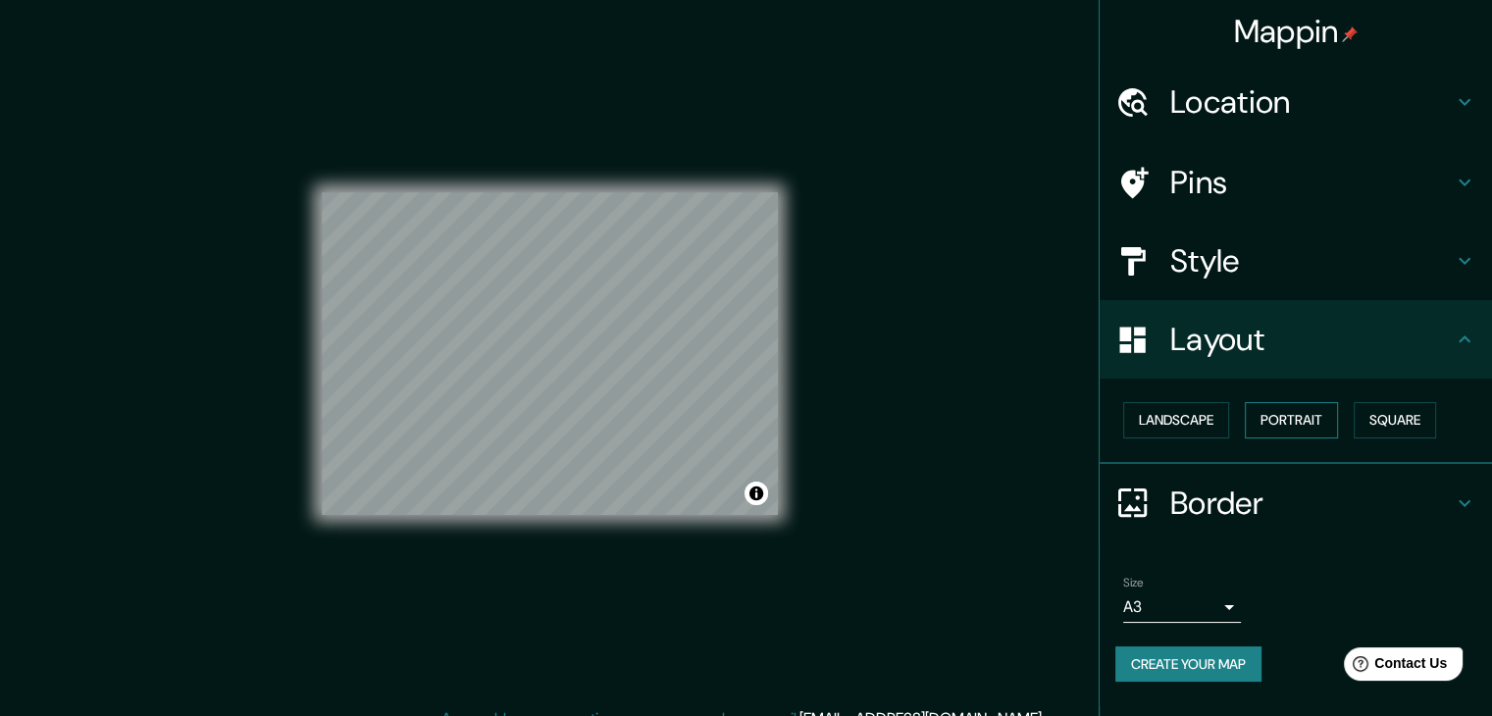
click at [1306, 416] on button "Portrait" at bounding box center [1291, 420] width 93 height 36
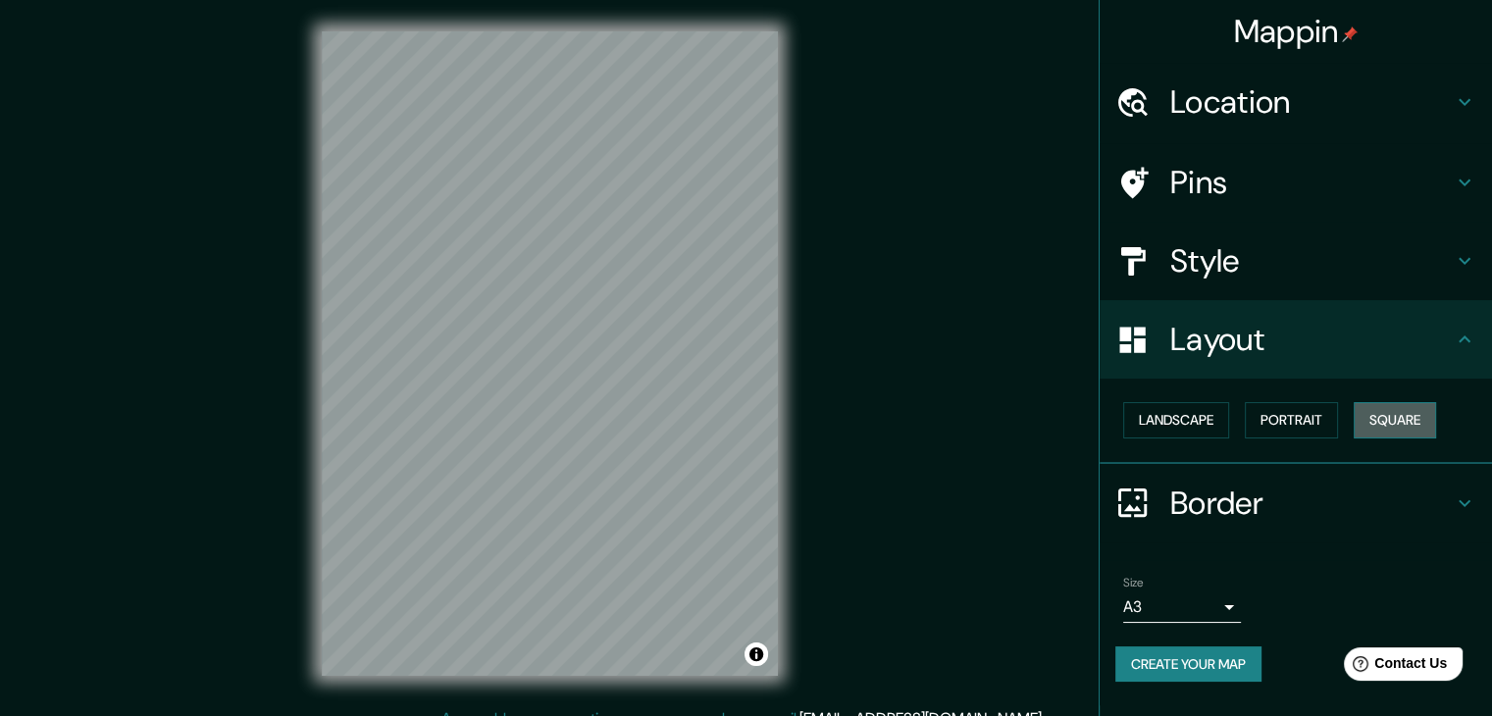
click at [1385, 417] on button "Square" at bounding box center [1395, 420] width 82 height 36
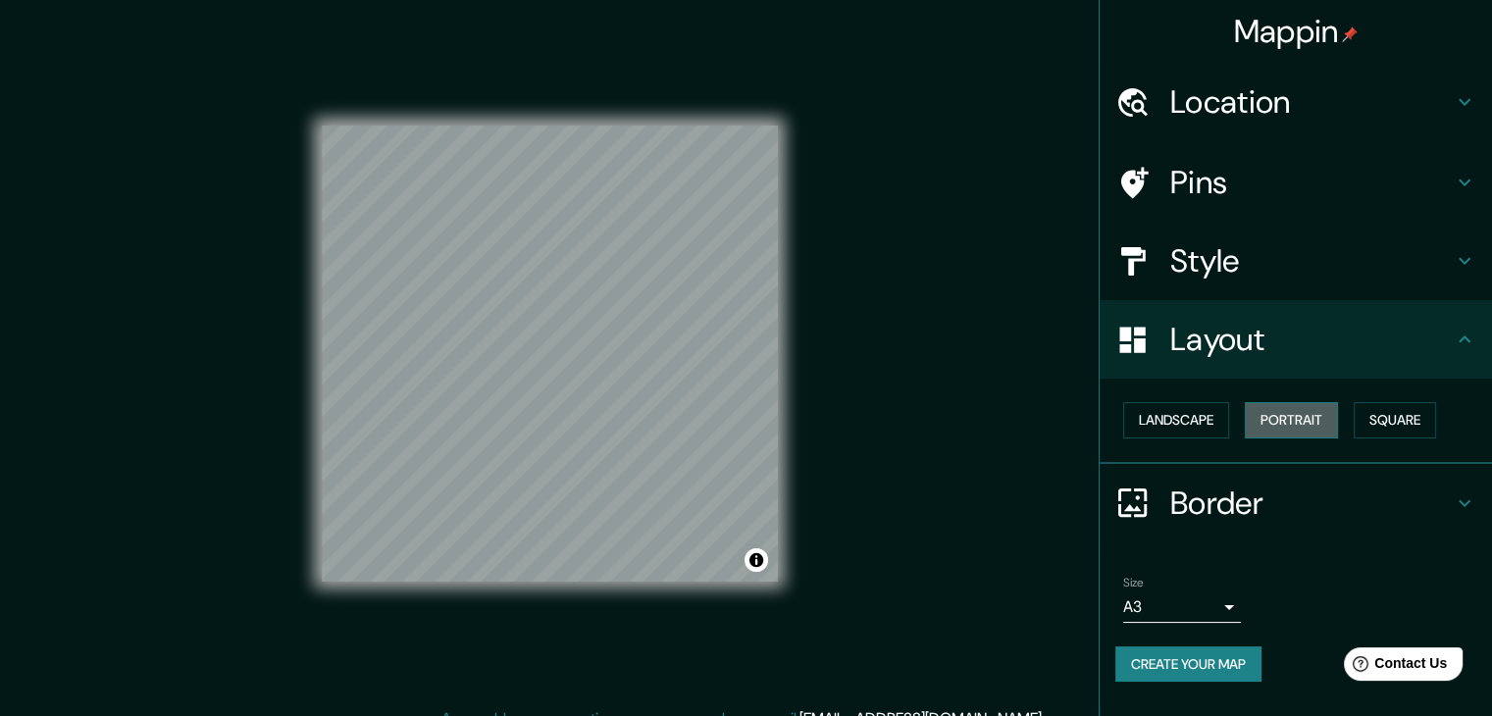
click at [1299, 425] on button "Portrait" at bounding box center [1291, 420] width 93 height 36
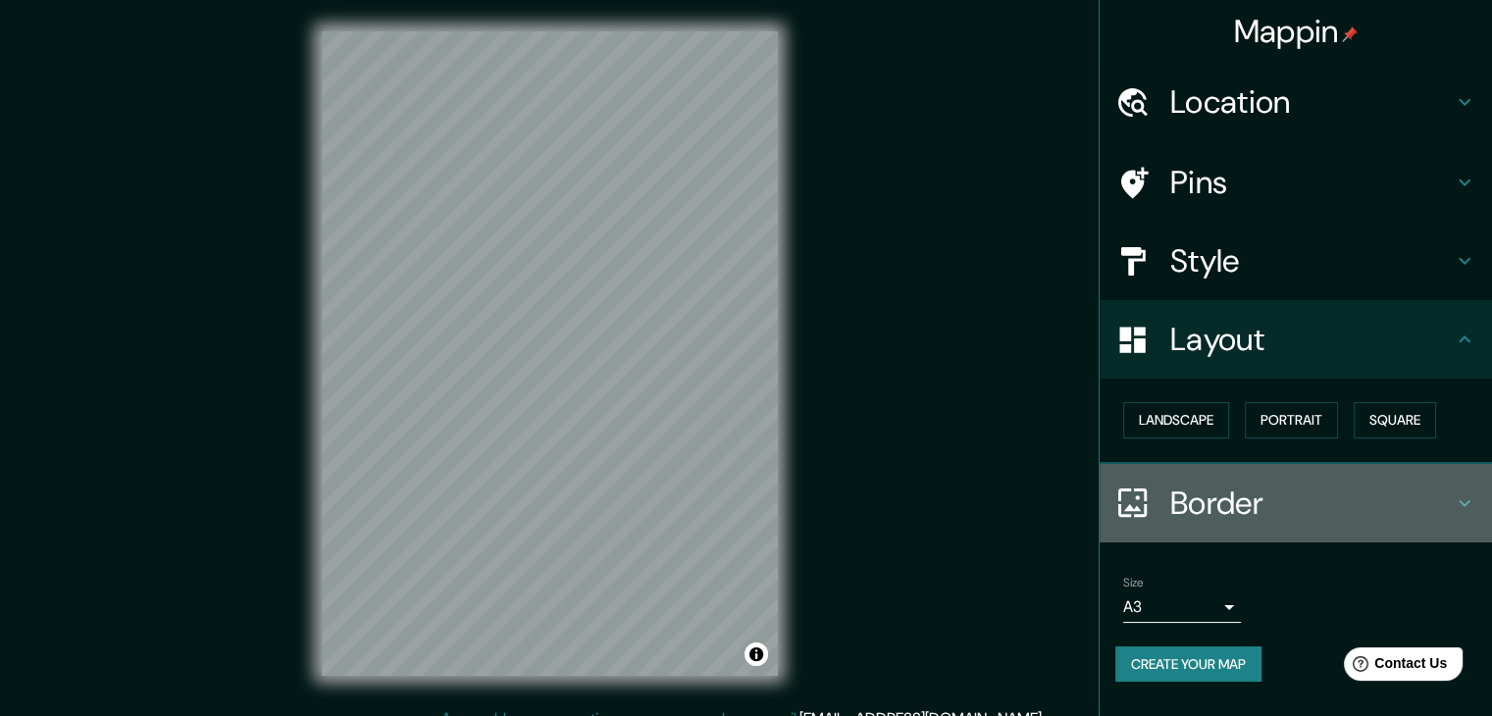
click at [1236, 492] on h4 "Border" at bounding box center [1311, 503] width 283 height 39
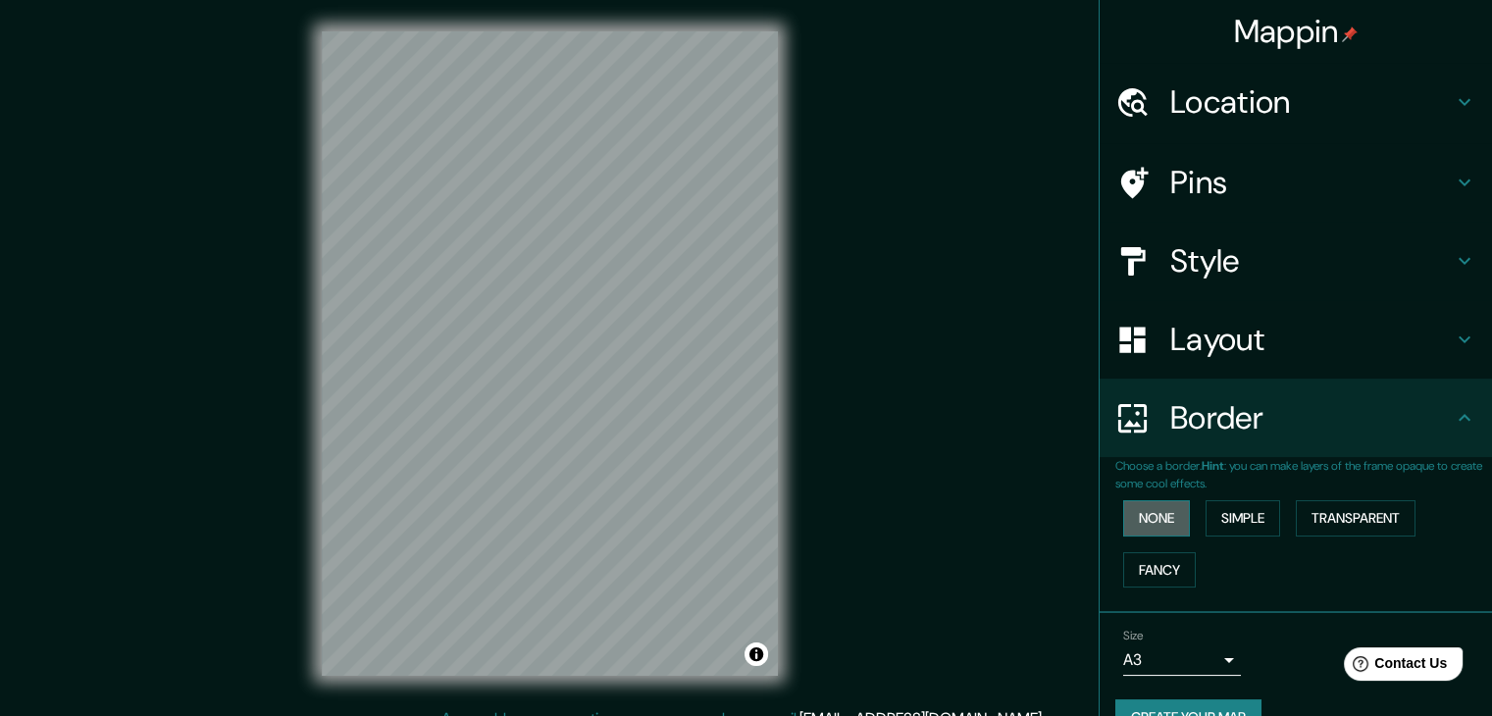
click at [1145, 519] on button "None" at bounding box center [1156, 518] width 67 height 36
drag, startPoint x: 1145, startPoint y: 519, endPoint x: 1158, endPoint y: 563, distance: 46.0
click at [1158, 563] on div "None Simple Transparent Fancy" at bounding box center [1303, 543] width 377 height 103
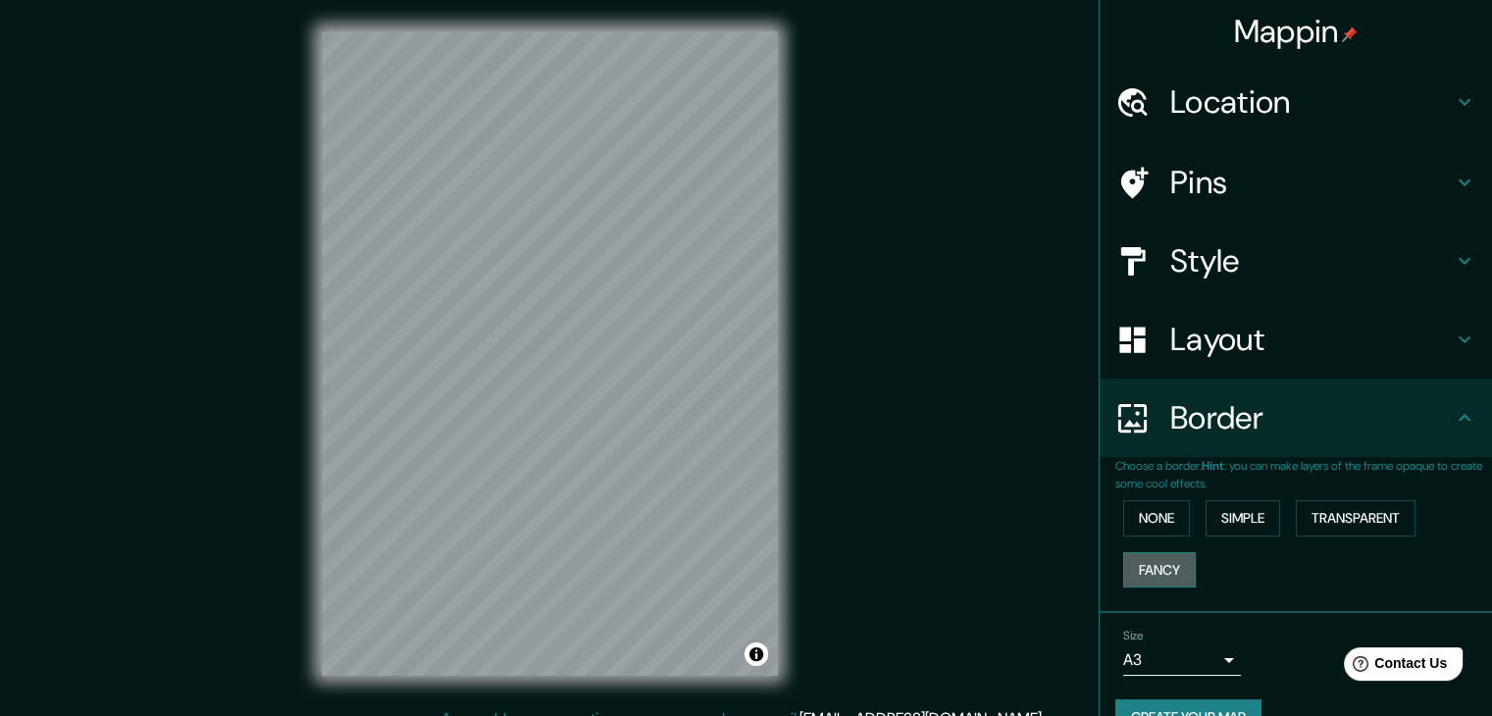
click at [1158, 563] on button "Fancy" at bounding box center [1159, 570] width 73 height 36
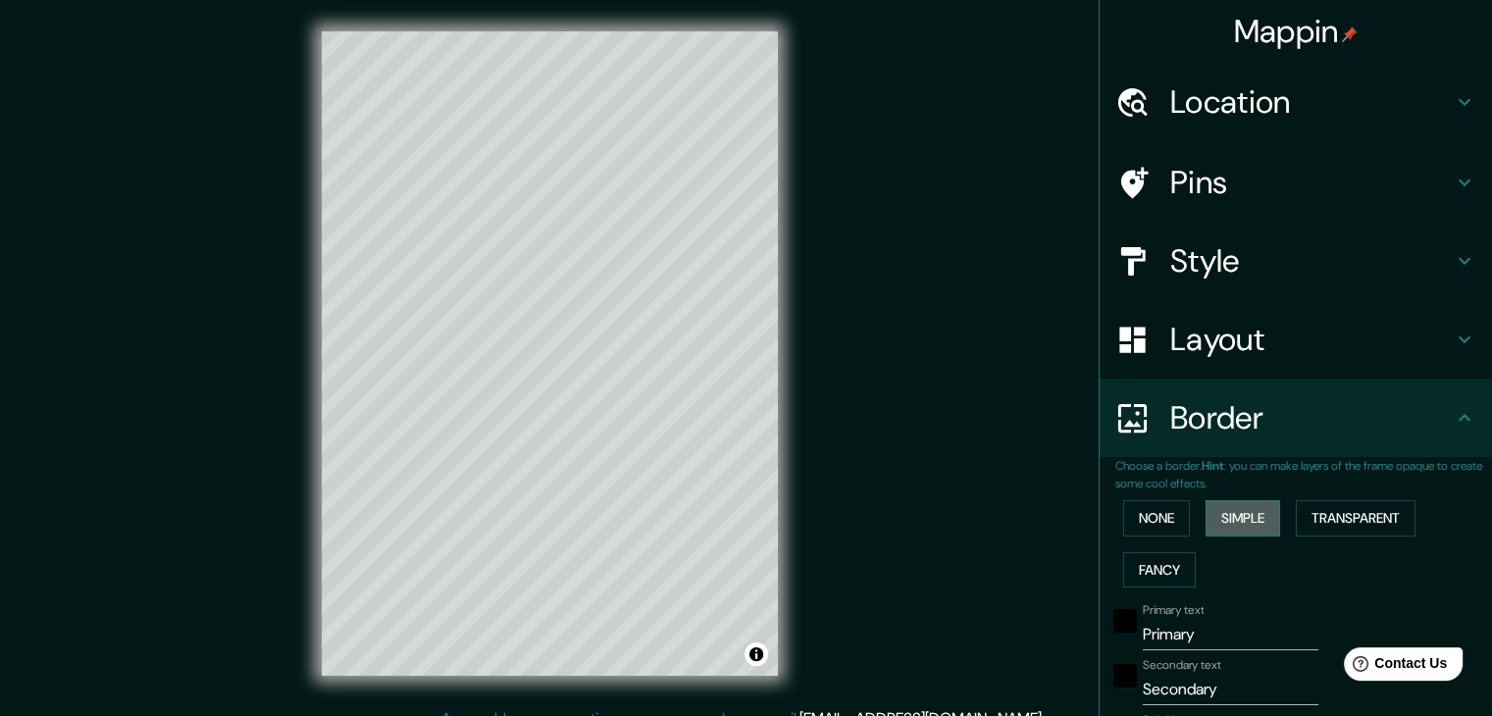
click at [1235, 522] on button "Simple" at bounding box center [1243, 518] width 75 height 36
click at [1321, 524] on button "Transparent" at bounding box center [1356, 518] width 120 height 36
click at [1139, 577] on button "Fancy" at bounding box center [1159, 570] width 73 height 36
click at [1160, 522] on button "None" at bounding box center [1156, 518] width 67 height 36
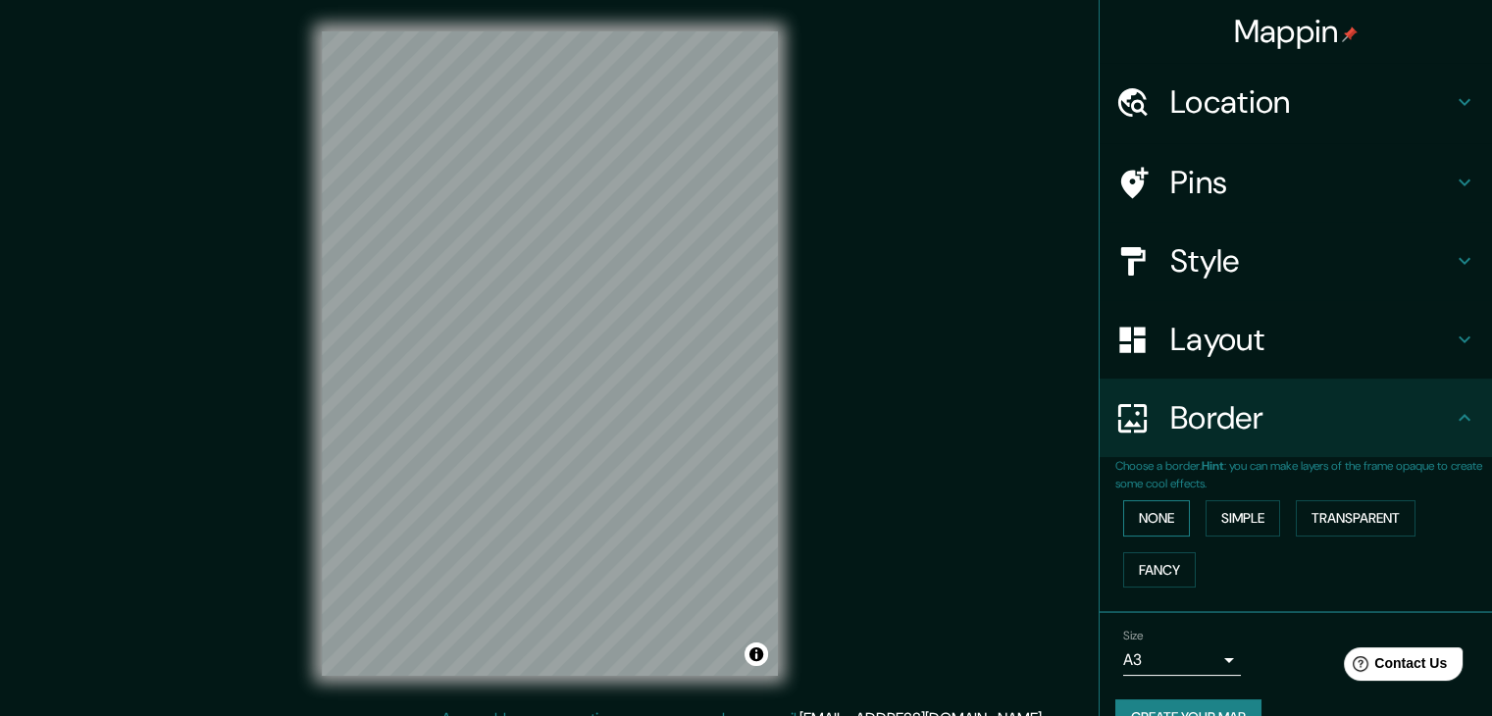
click at [1154, 511] on button "None" at bounding box center [1156, 518] width 67 height 36
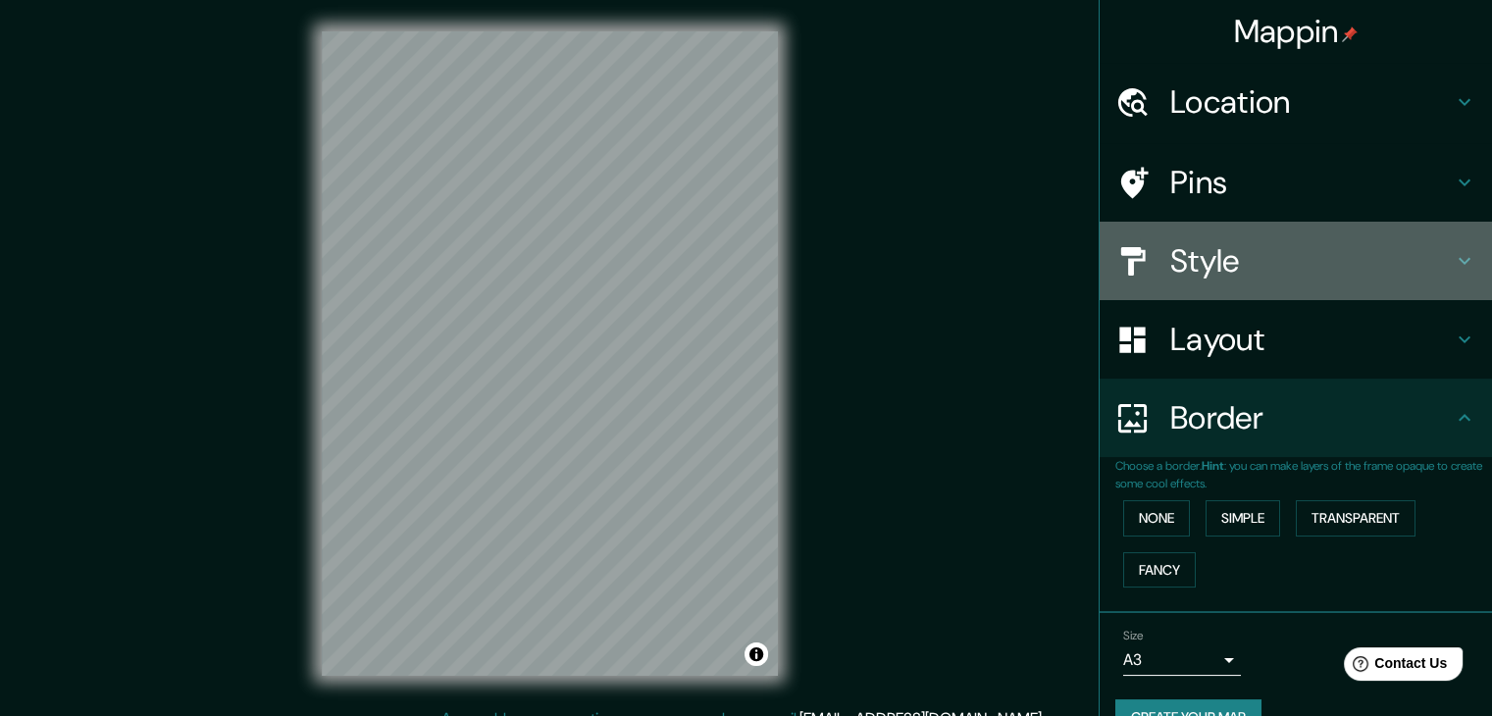
click at [1258, 260] on h4 "Style" at bounding box center [1311, 260] width 283 height 39
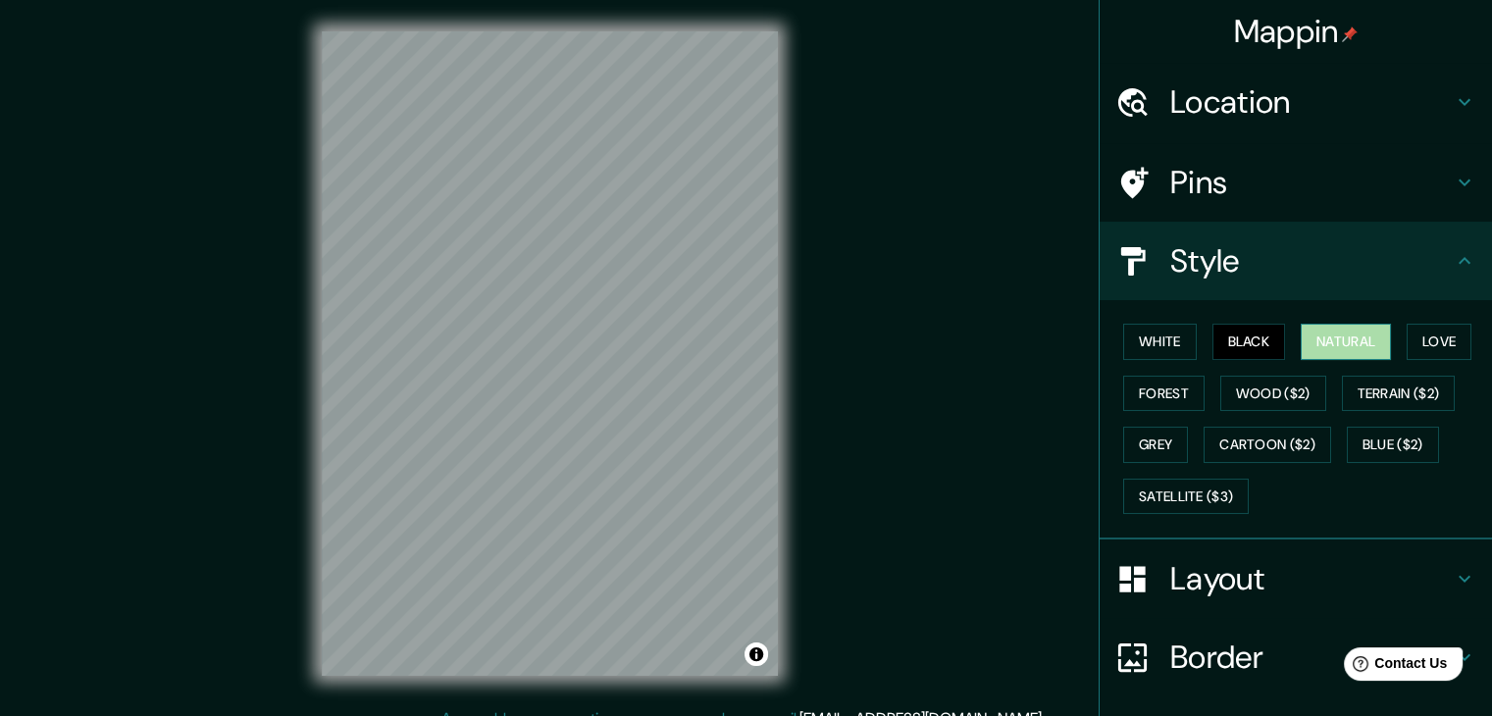
click at [1332, 332] on button "Natural" at bounding box center [1346, 342] width 90 height 36
click at [1407, 345] on button "Love" at bounding box center [1439, 342] width 65 height 36
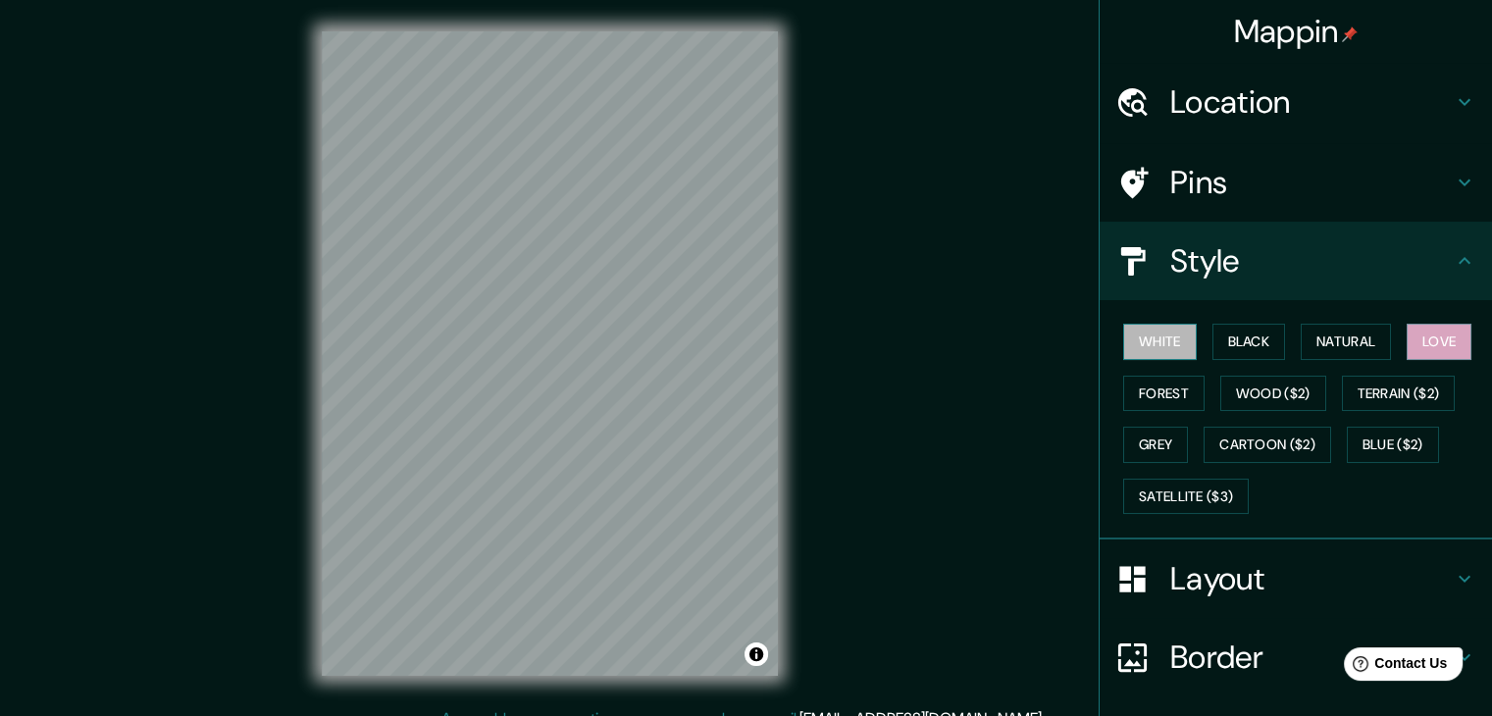
click at [1154, 350] on button "White" at bounding box center [1160, 342] width 74 height 36
click at [1249, 337] on button "Black" at bounding box center [1250, 342] width 74 height 36
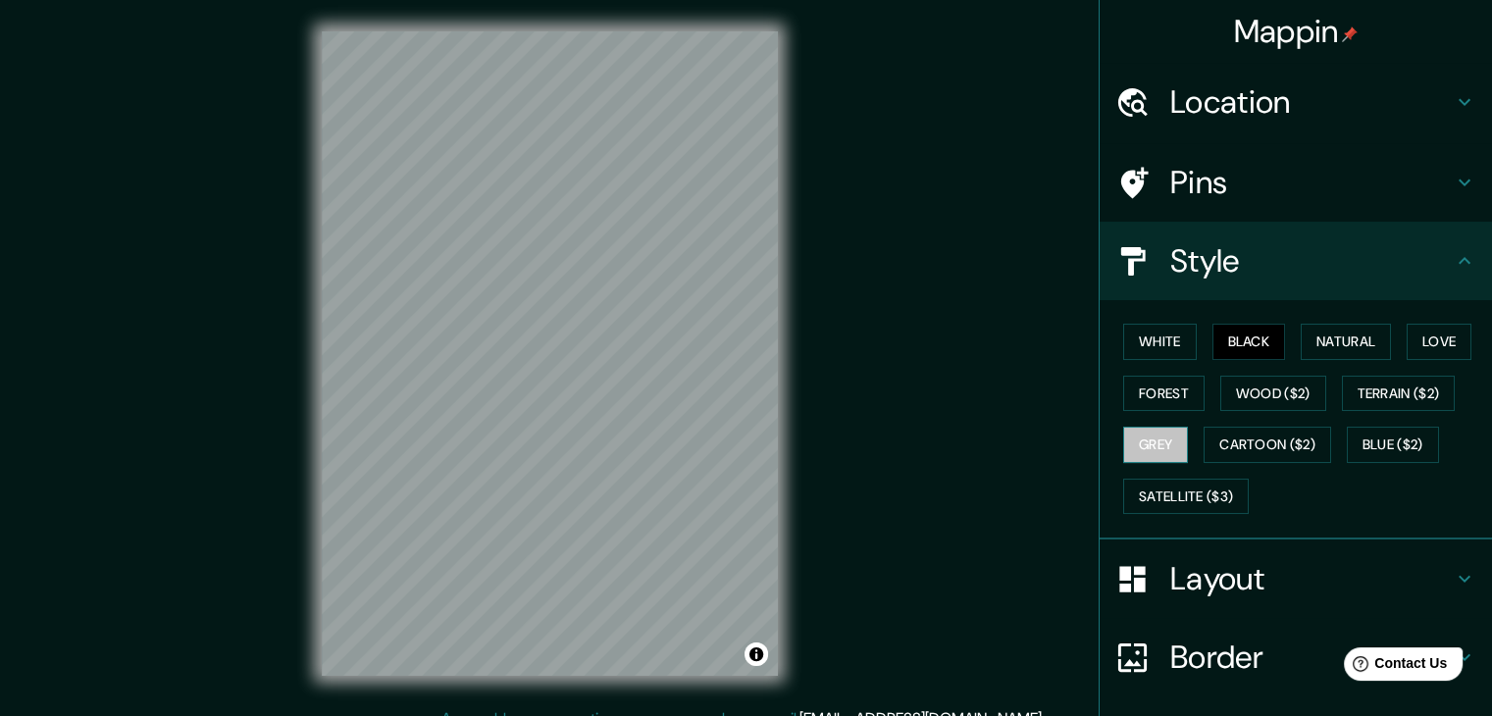
click at [1165, 445] on button "Grey" at bounding box center [1155, 445] width 65 height 36
click at [1146, 336] on button "White" at bounding box center [1160, 342] width 74 height 36
click at [1228, 336] on button "Black" at bounding box center [1250, 342] width 74 height 36
